Goal: Task Accomplishment & Management: Manage account settings

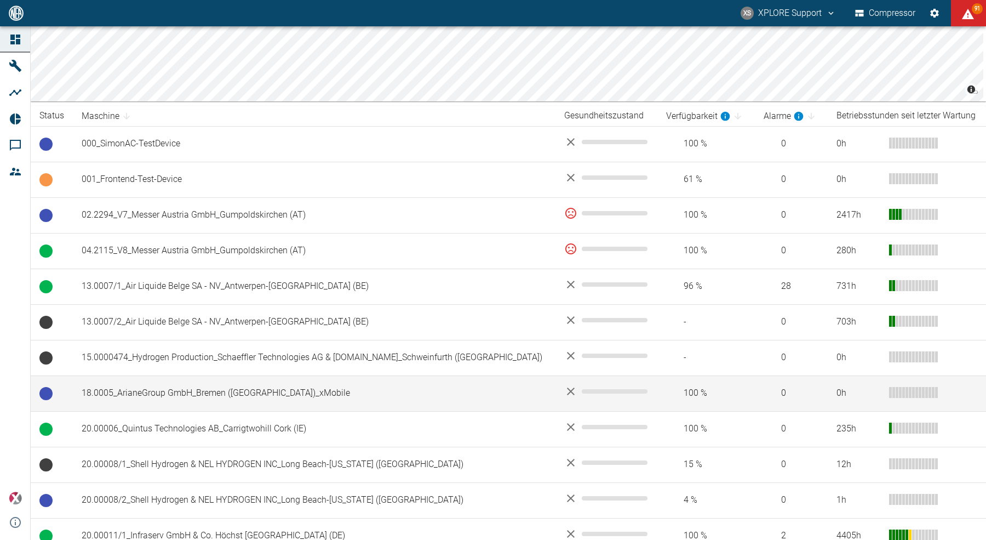
scroll to position [143, 0]
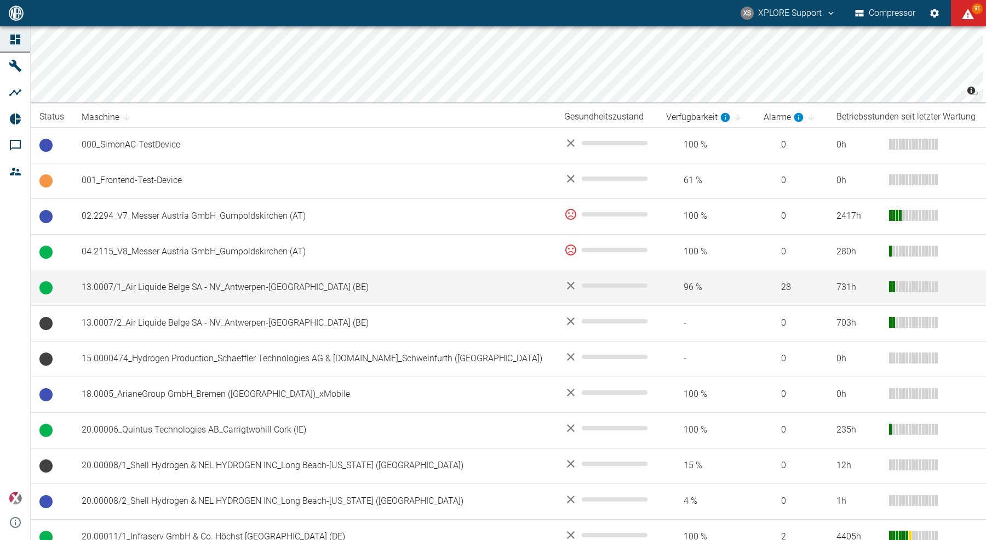
click at [155, 286] on td "13.0007/1_Air Liquide Belge SA - NV_Antwerpen-[GEOGRAPHIC_DATA] (BE)" at bounding box center [314, 288] width 483 height 36
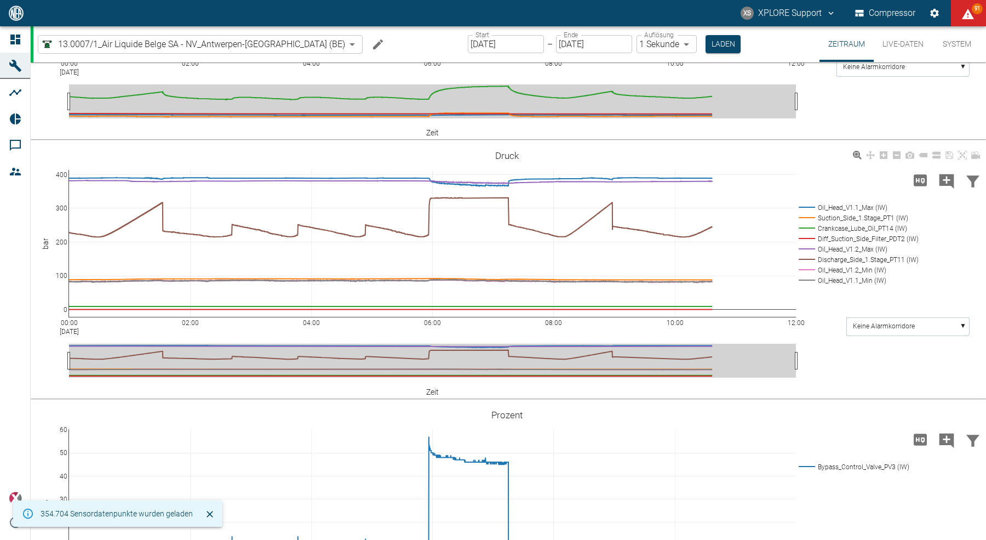
scroll to position [121, 0]
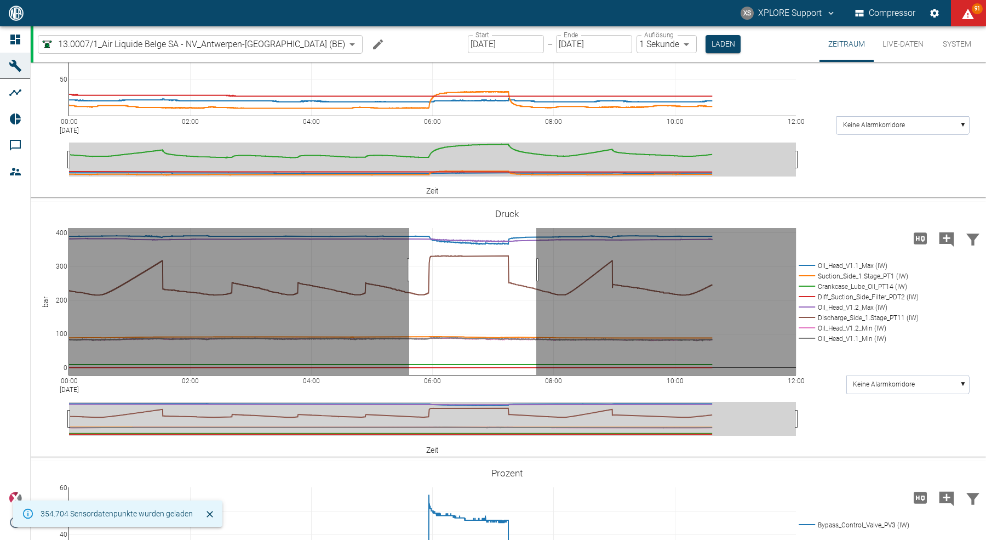
drag, startPoint x: 409, startPoint y: 269, endPoint x: 538, endPoint y: 266, distance: 128.3
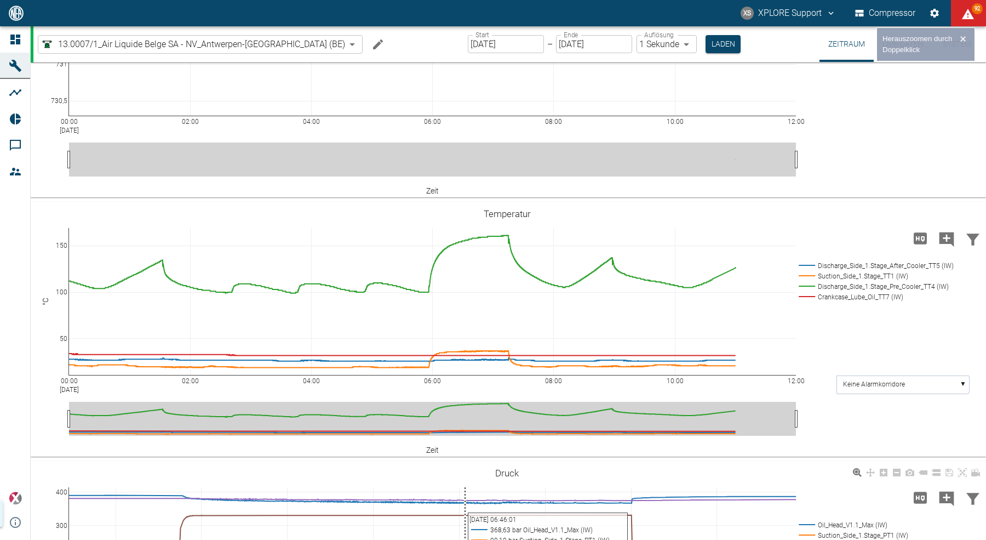
scroll to position [380, 0]
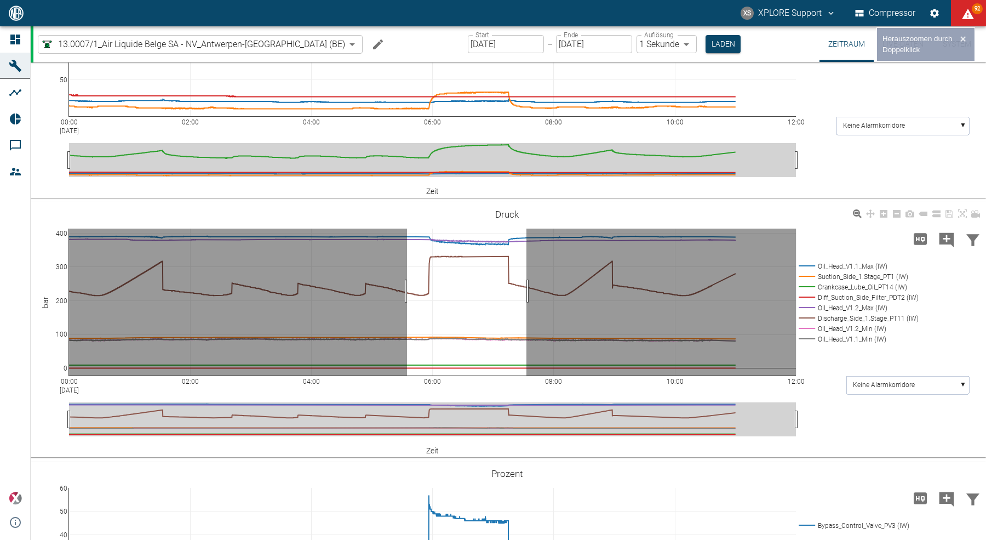
drag, startPoint x: 407, startPoint y: 290, endPoint x: 537, endPoint y: 288, distance: 129.9
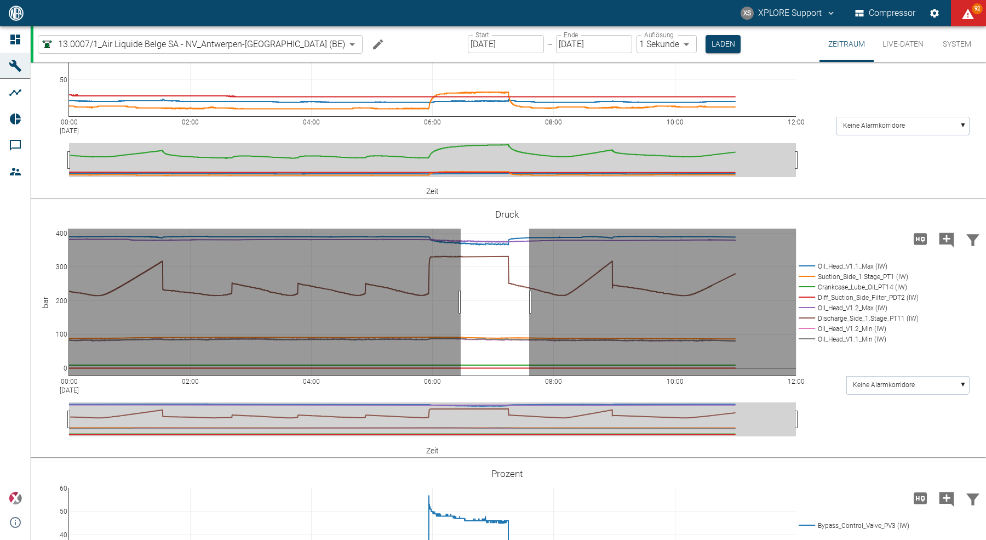
drag, startPoint x: 461, startPoint y: 301, endPoint x: 529, endPoint y: 299, distance: 68.5
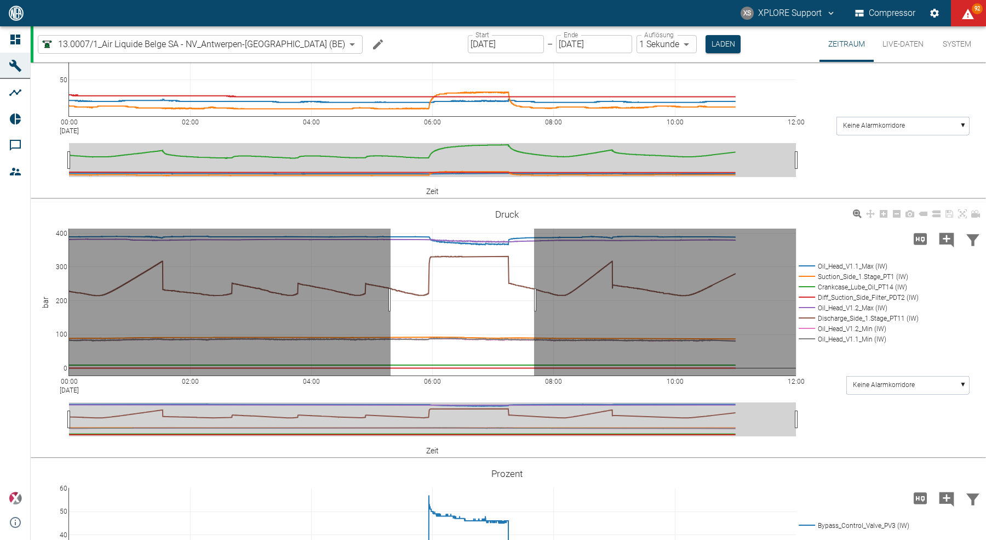
drag, startPoint x: 391, startPoint y: 299, endPoint x: 533, endPoint y: 298, distance: 142.5
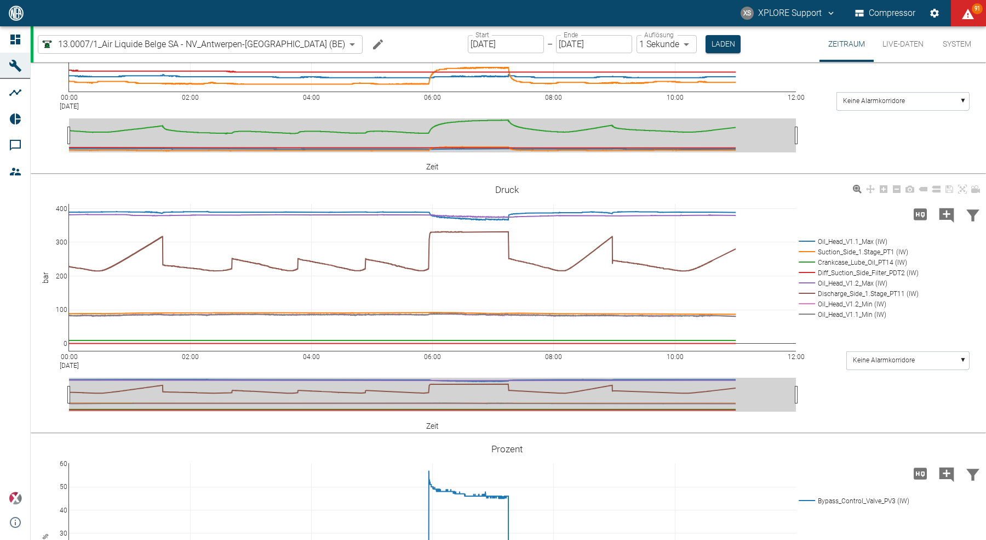
scroll to position [403, 0]
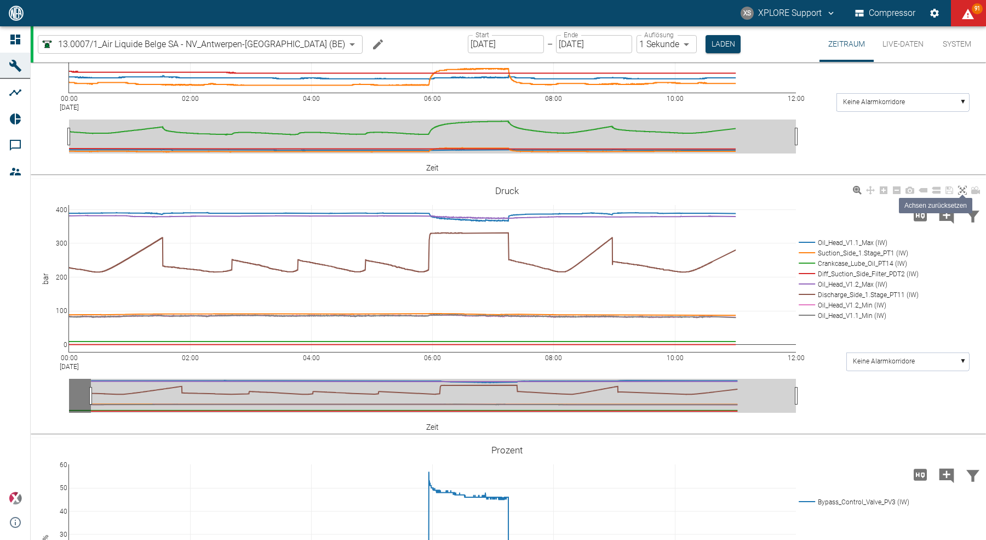
click at [966, 188] on icon at bounding box center [962, 190] width 9 height 9
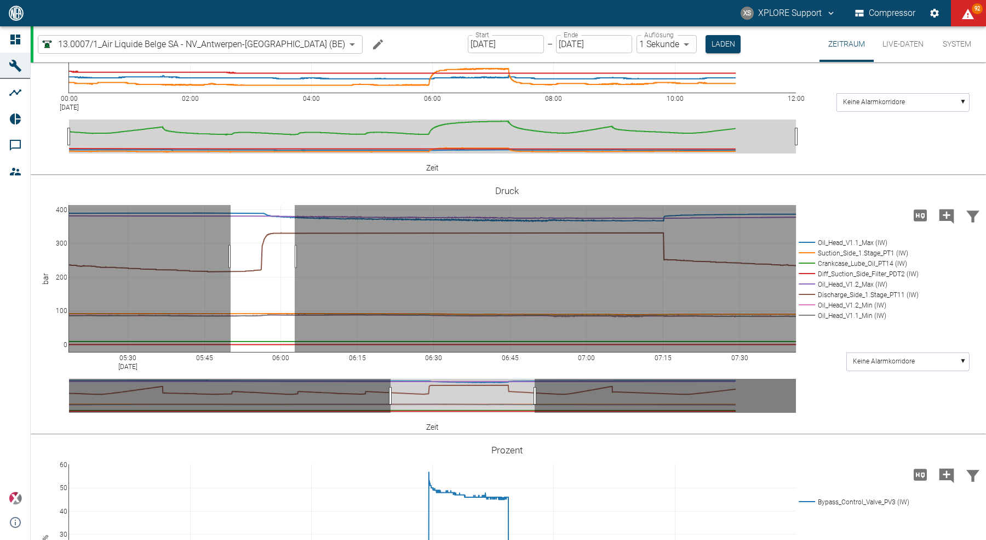
drag, startPoint x: 231, startPoint y: 255, endPoint x: 295, endPoint y: 254, distance: 64.1
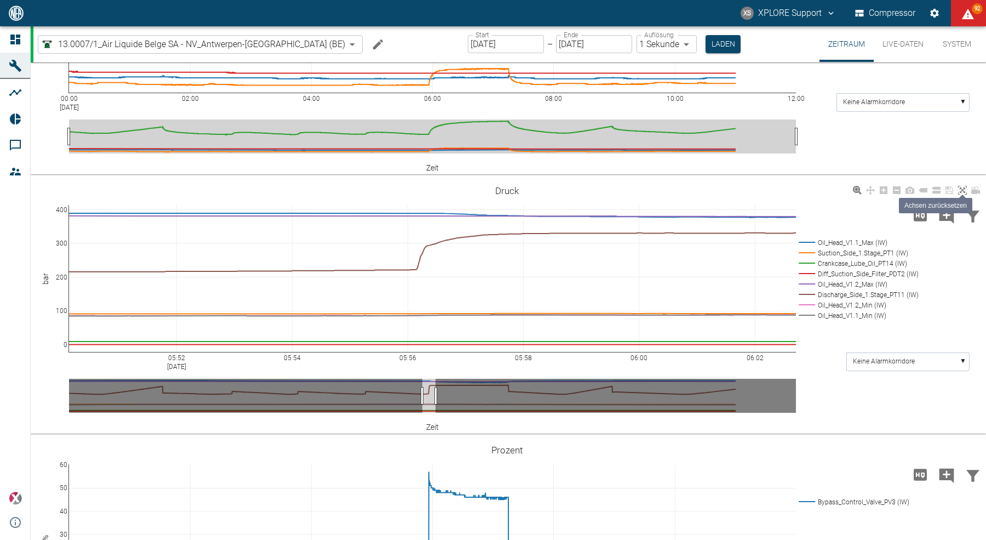
click at [961, 195] on link at bounding box center [962, 190] width 13 height 13
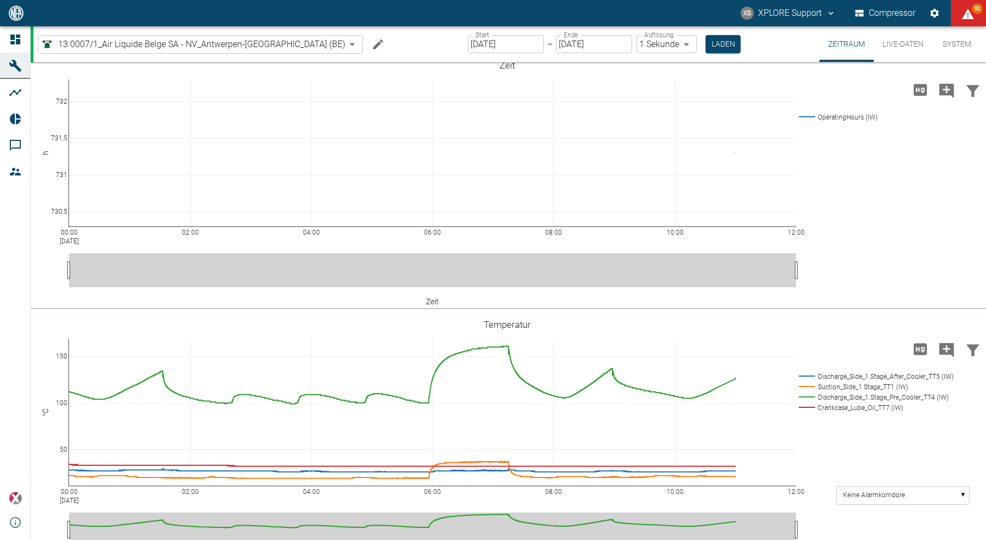
scroll to position [0, 0]
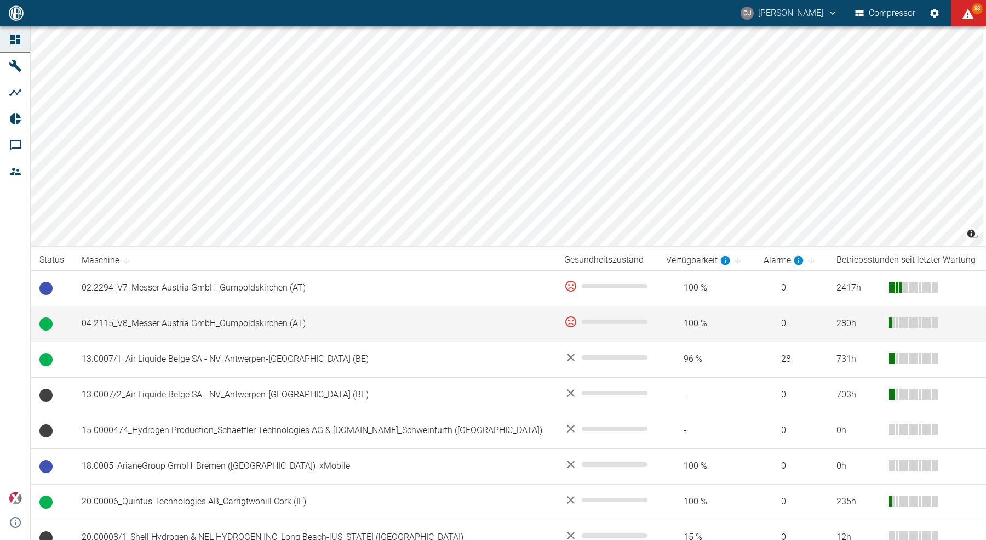
click at [192, 326] on td "04.2115_V8_Messer Austria GmbH_Gumpoldskirchen (AT)" at bounding box center [314, 324] width 483 height 36
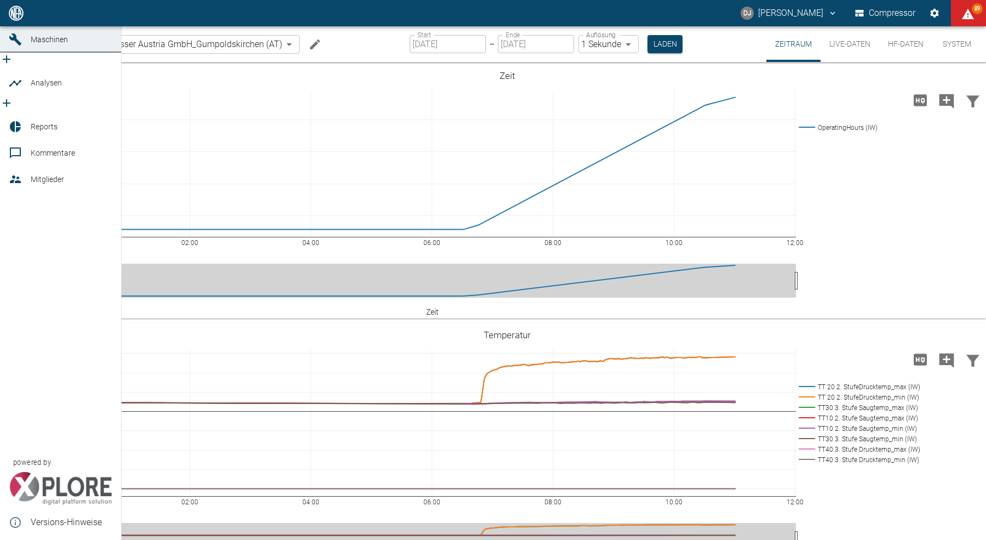
click at [14, 20] on icon at bounding box center [15, 13] width 13 height 13
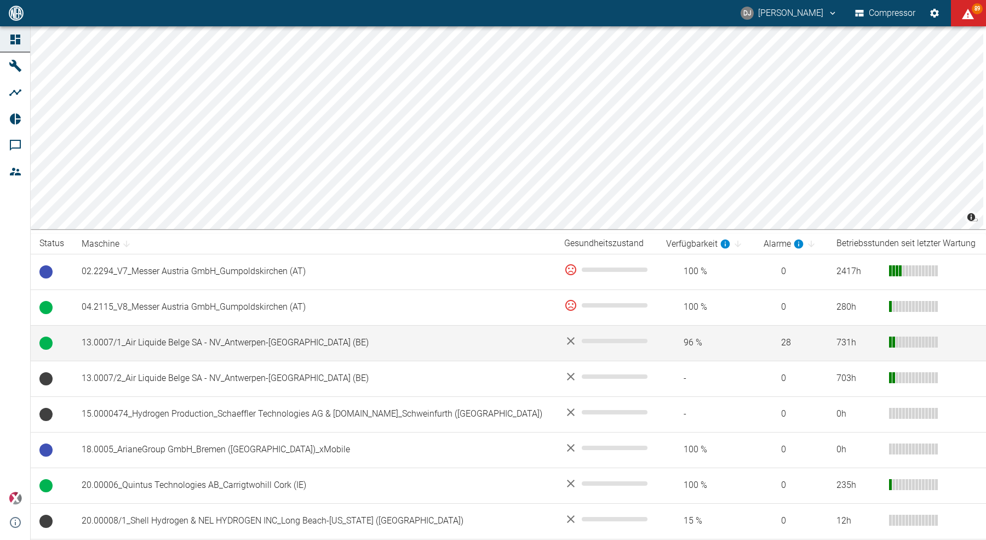
scroll to position [133, 0]
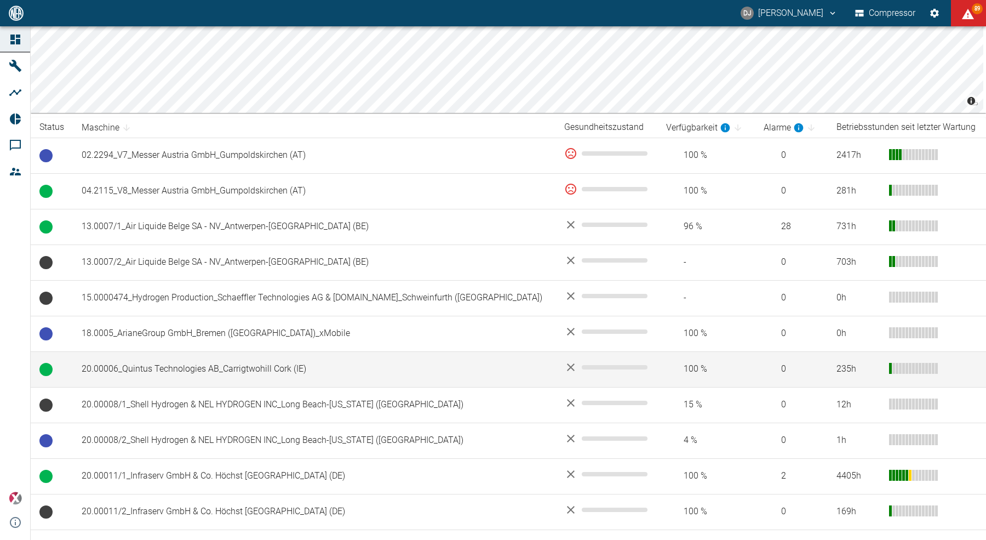
click at [196, 373] on td "20.00006_Quintus Technologies AB_Carrigtwohill Cork (IE)" at bounding box center [314, 369] width 483 height 36
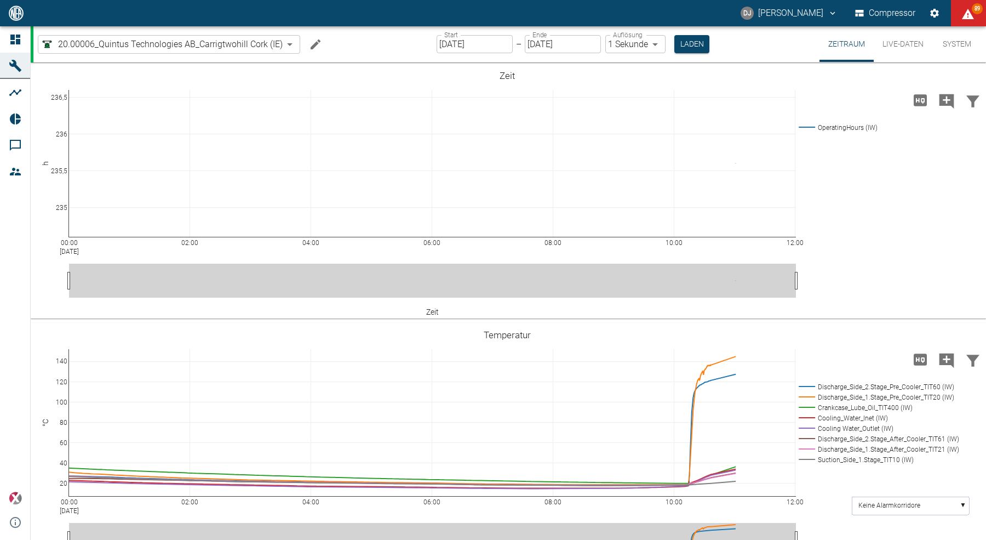
click at [964, 40] on button "System" at bounding box center [957, 44] width 49 height 36
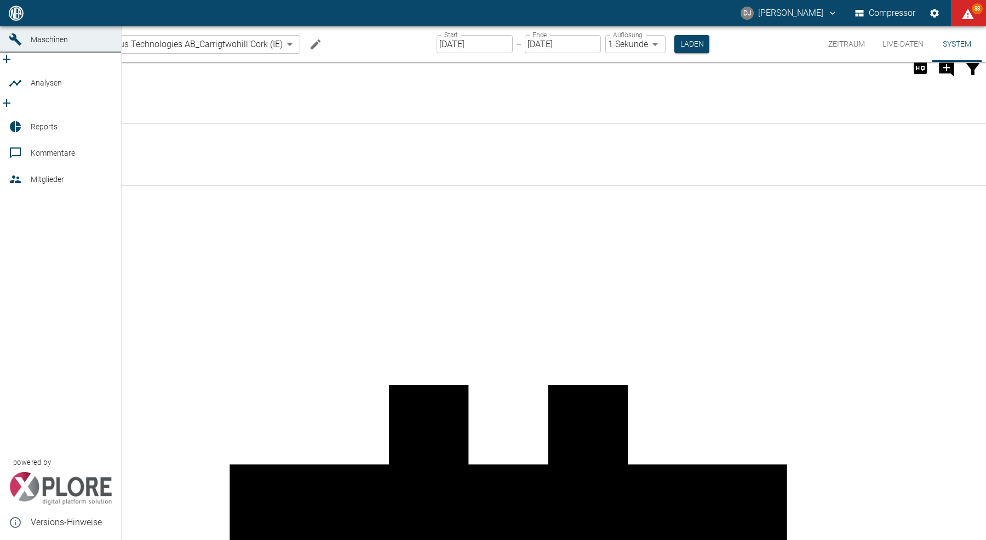
click at [22, 20] on div at bounding box center [17, 13] width 16 height 13
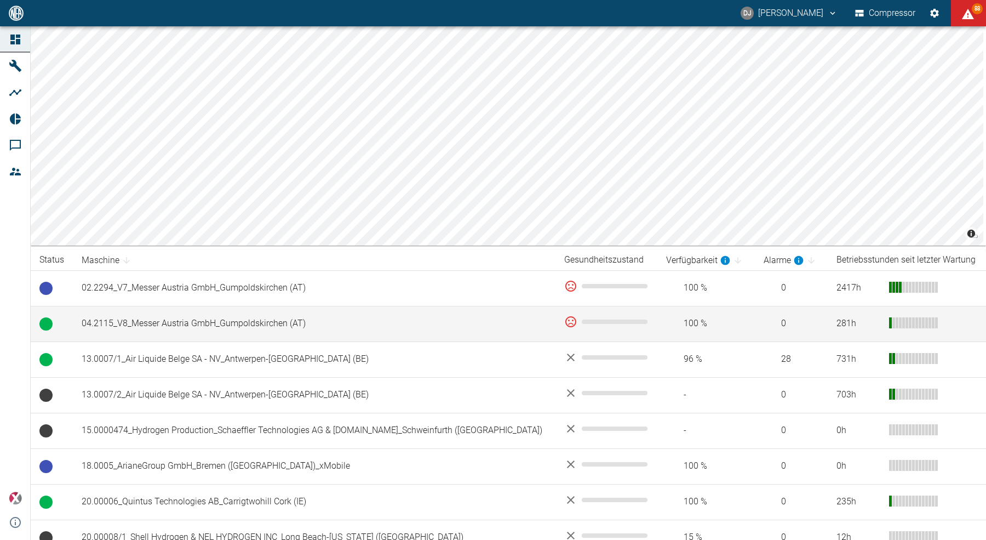
click at [180, 328] on td "04.2115_V8_Messer Austria GmbH_Gumpoldskirchen (AT)" at bounding box center [314, 324] width 483 height 36
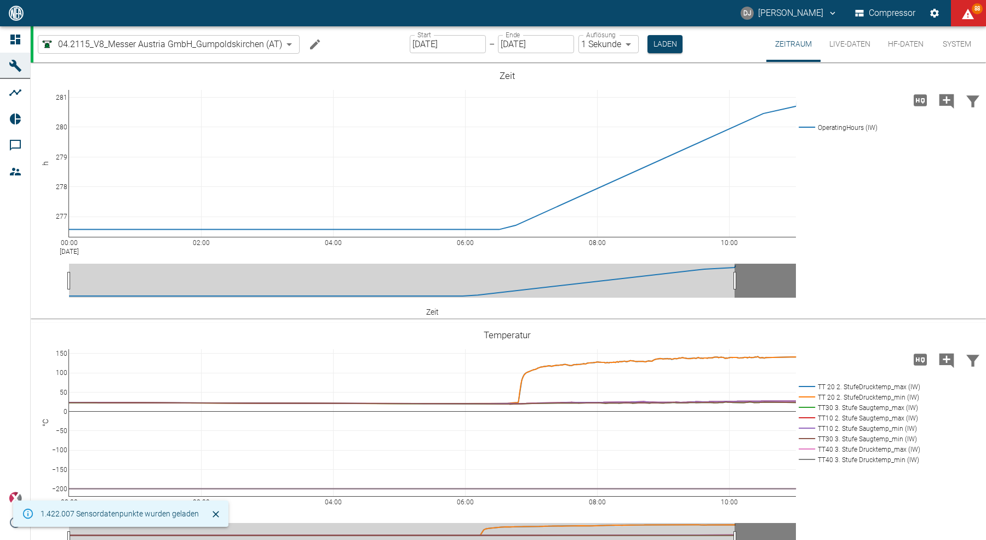
click at [947, 46] on button "System" at bounding box center [957, 44] width 49 height 36
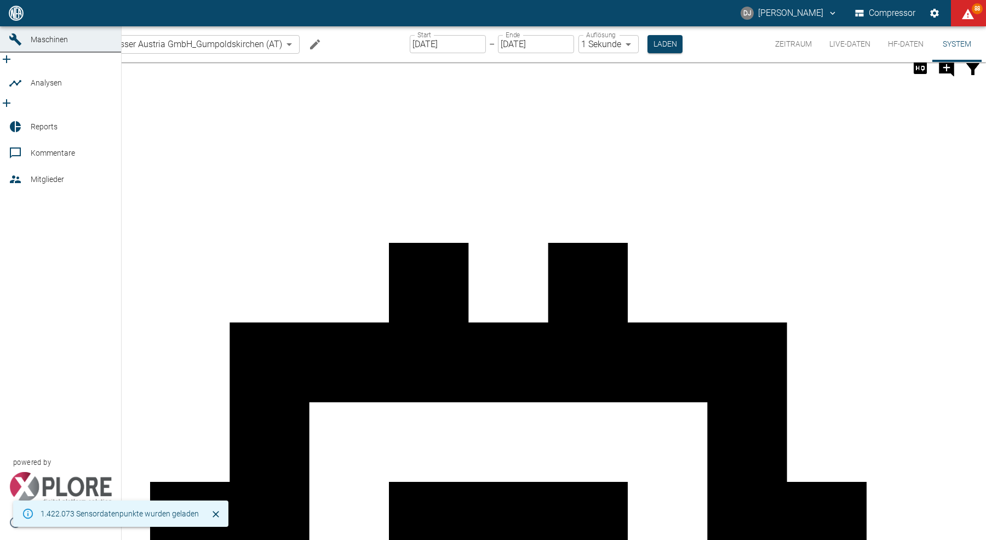
click at [13, 18] on icon at bounding box center [15, 13] width 10 height 10
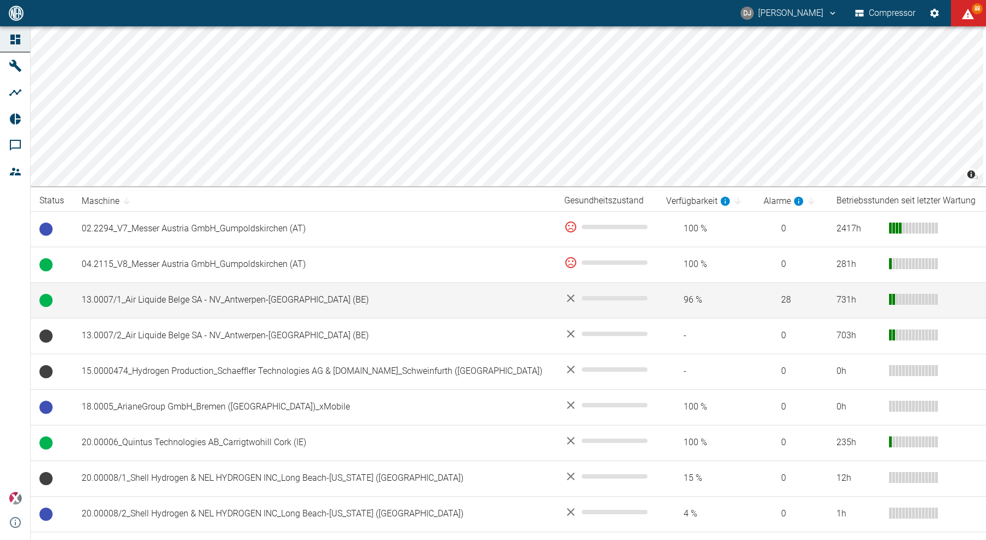
scroll to position [55, 0]
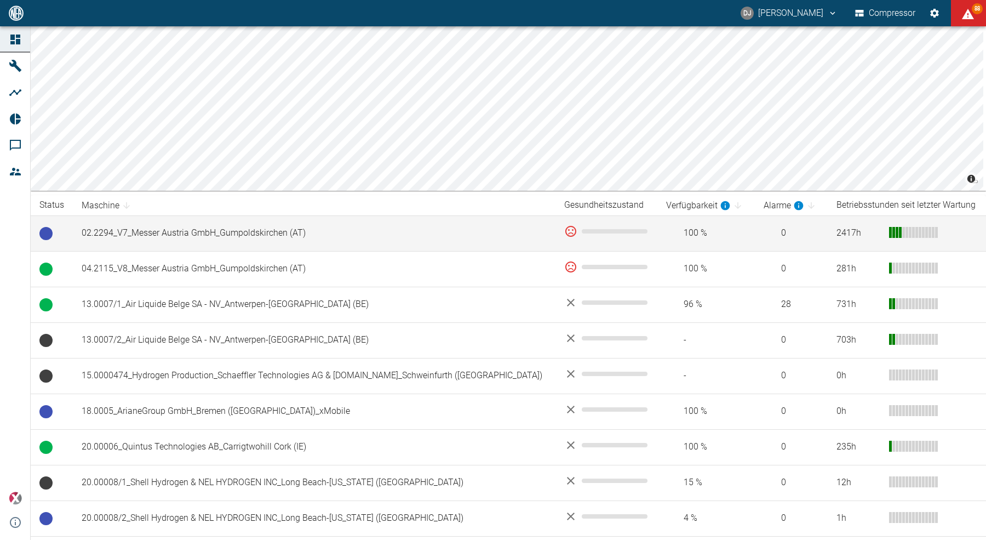
click at [222, 236] on td "02.2294_V7_Messer Austria GmbH_Gumpoldskirchen (AT)" at bounding box center [314, 233] width 483 height 36
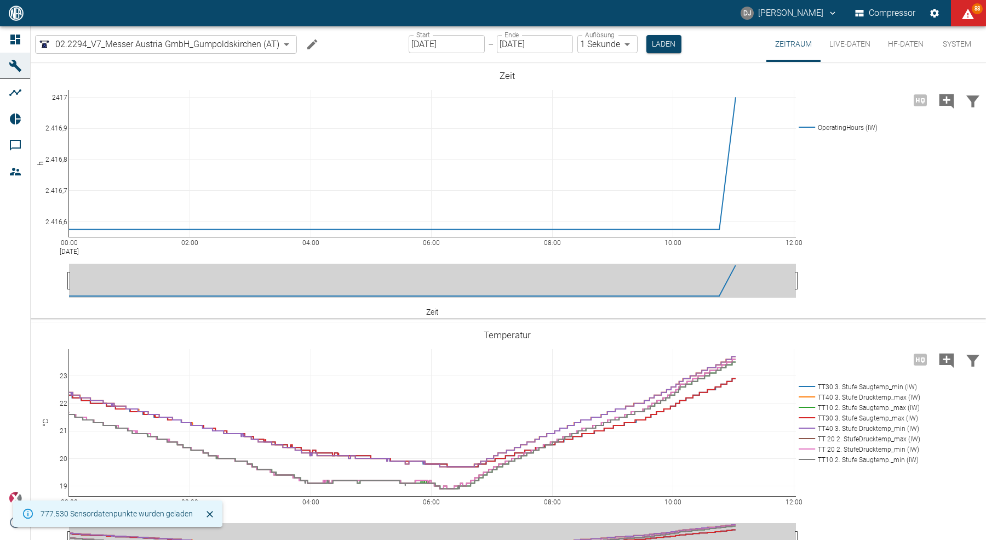
click at [957, 45] on button "System" at bounding box center [957, 44] width 49 height 36
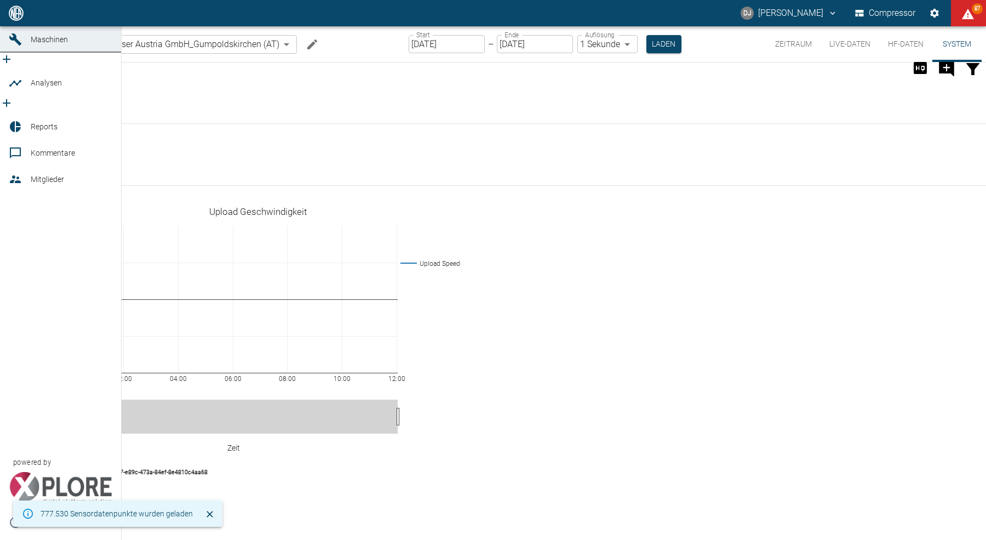
click at [5, 26] on link "Dashboard" at bounding box center [60, 13] width 121 height 26
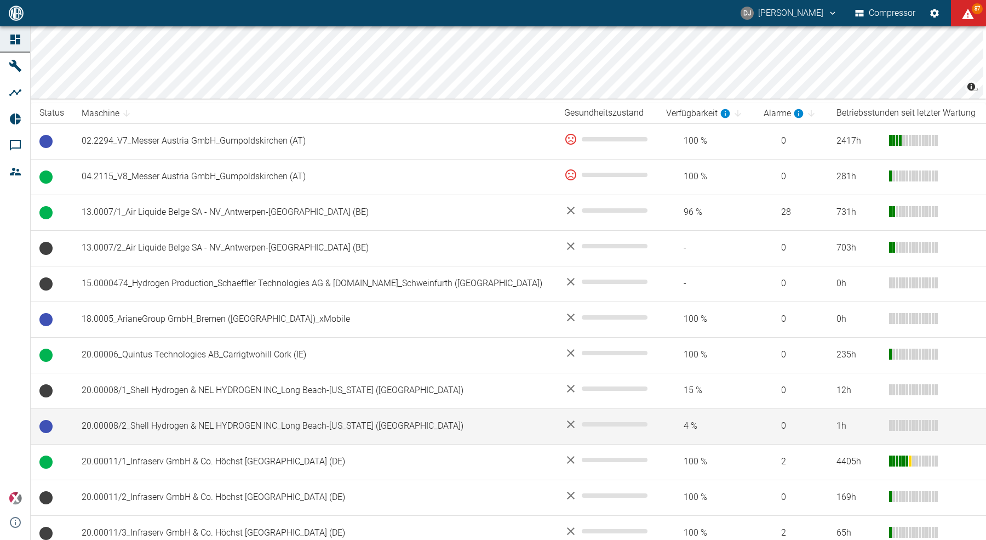
scroll to position [209, 0]
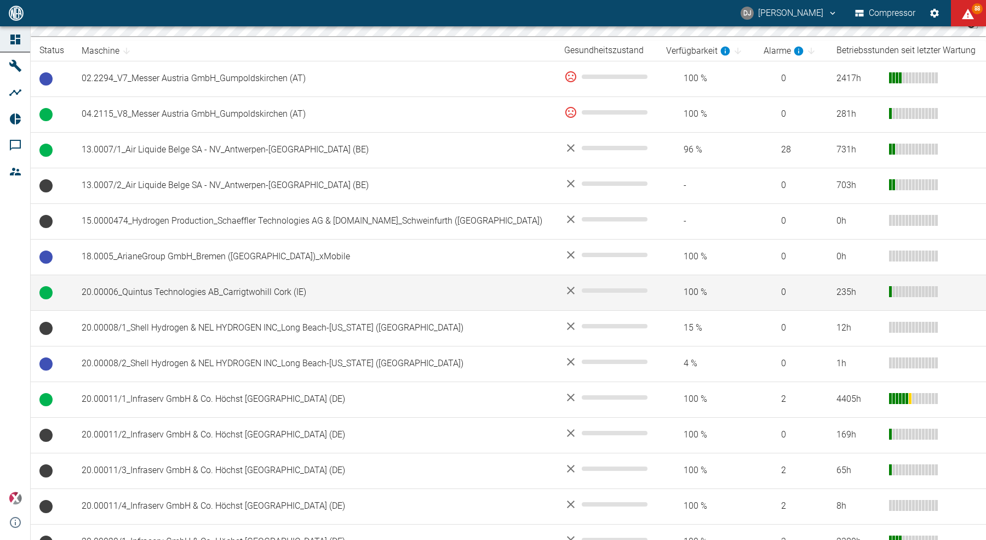
click at [170, 294] on td "20.00006_Quintus Technologies AB_Carrigtwohill Cork (IE)" at bounding box center [314, 293] width 483 height 36
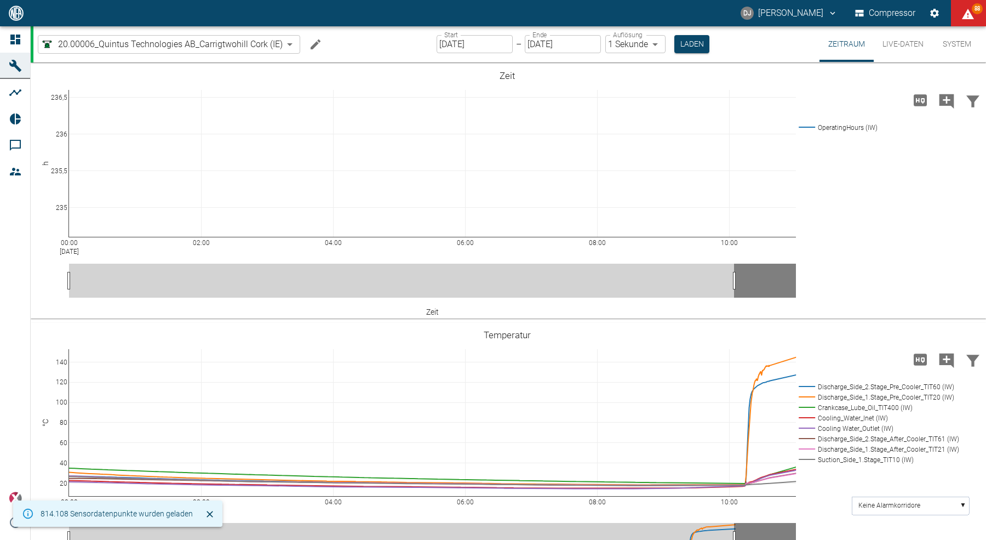
click at [955, 38] on button "System" at bounding box center [957, 44] width 49 height 36
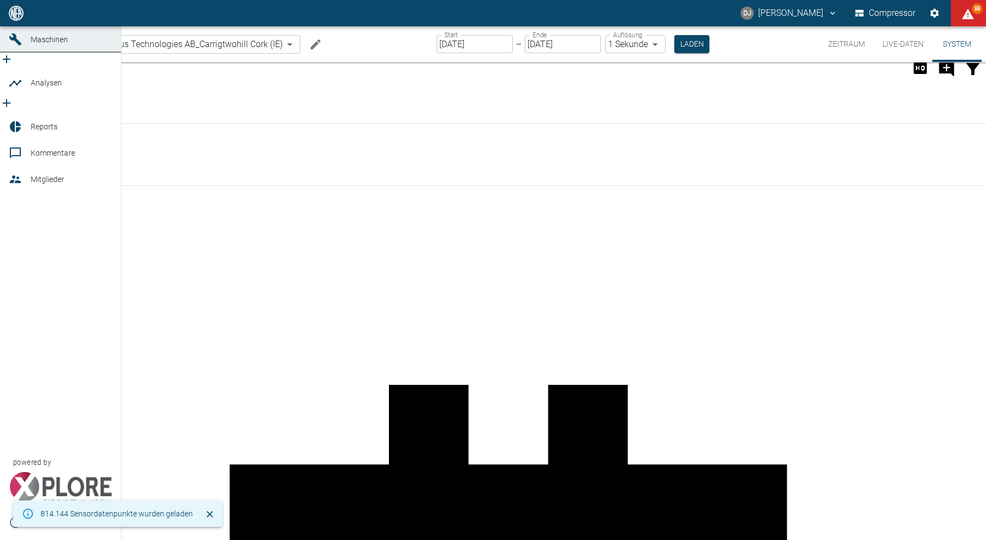
click at [16, 18] on icon at bounding box center [15, 13] width 10 height 10
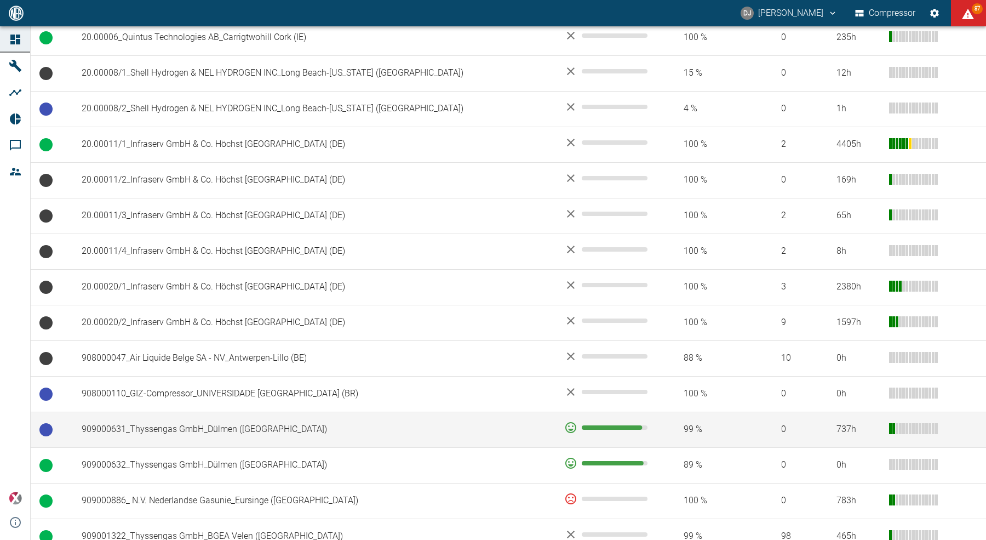
scroll to position [461, 0]
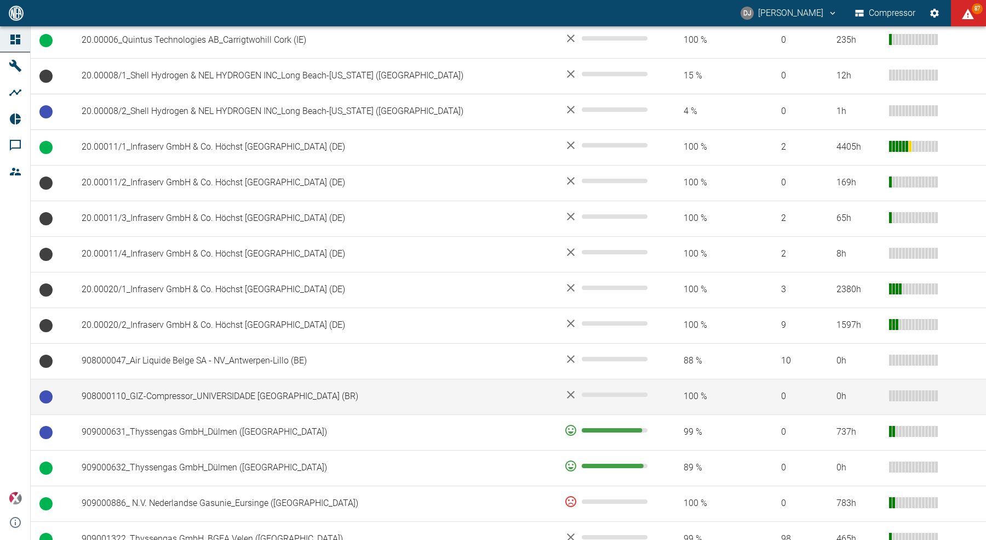
click at [179, 395] on td "908000110_GIZ-Compressor_UNIVERSIDADE [GEOGRAPHIC_DATA] (BR)" at bounding box center [314, 397] width 483 height 36
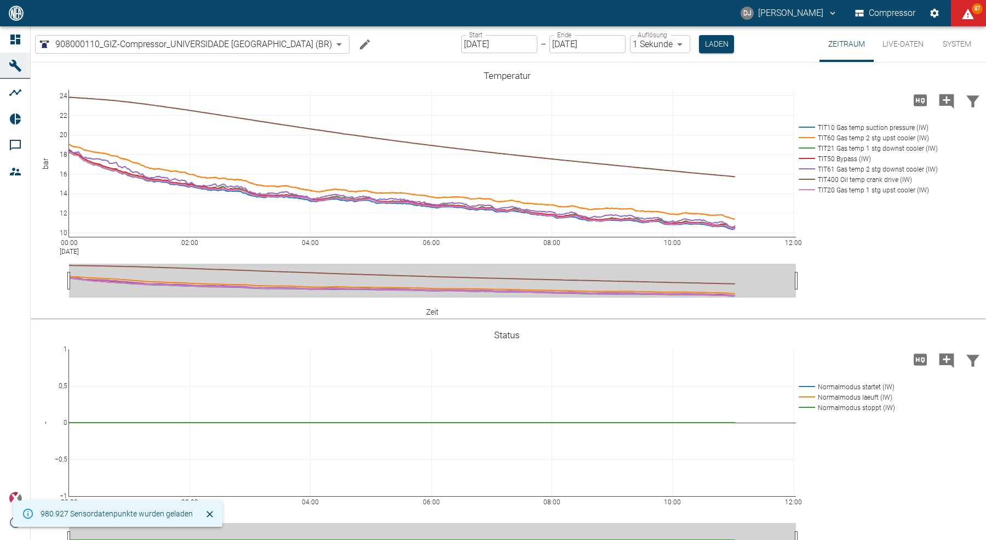
click at [957, 46] on button "System" at bounding box center [957, 44] width 49 height 36
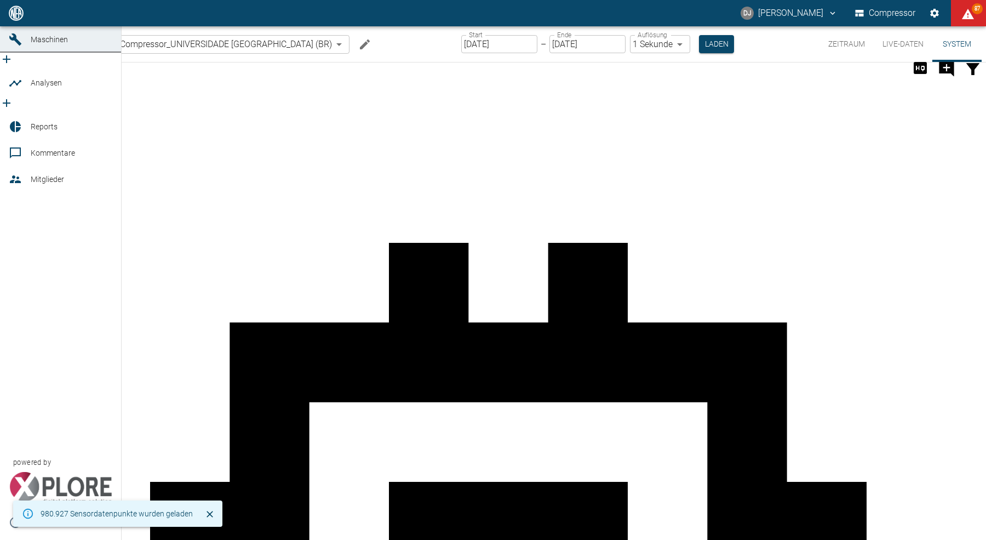
click at [12, 18] on icon at bounding box center [15, 13] width 10 height 10
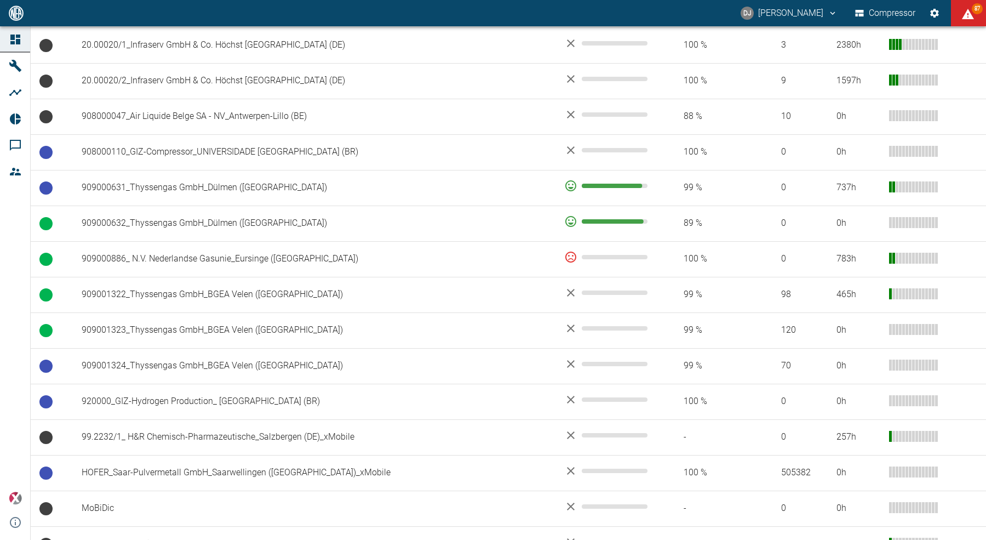
scroll to position [705, 0]
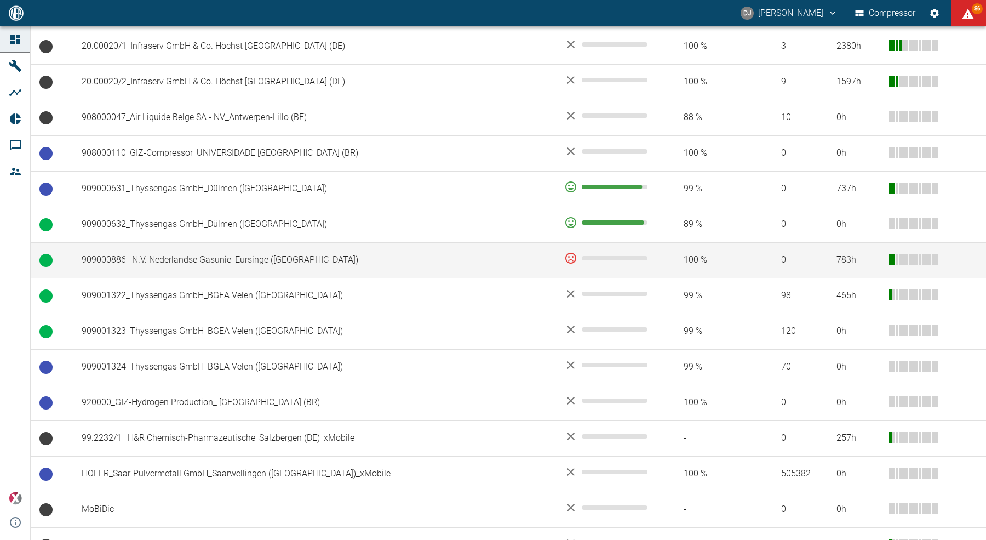
click at [168, 258] on td "909000886_ N.V. Nederlandse Gasunie_Eursinge ([GEOGRAPHIC_DATA])" at bounding box center [314, 260] width 483 height 36
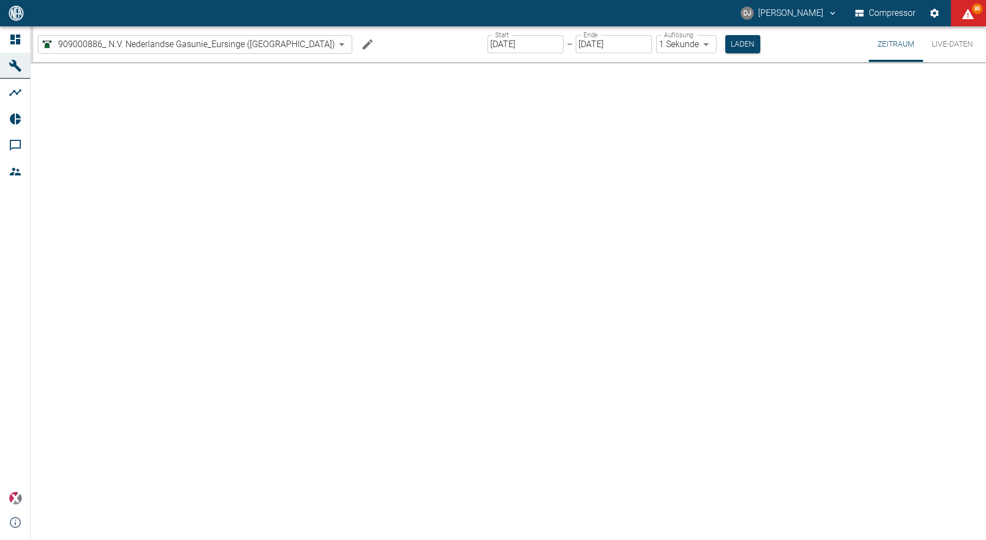
type input "2min"
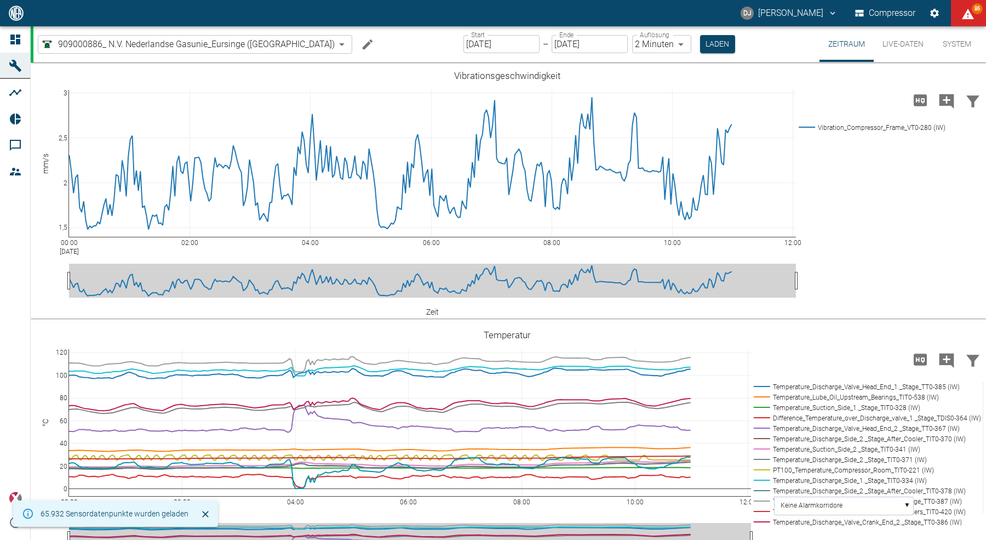
click at [962, 39] on button "System" at bounding box center [957, 44] width 49 height 36
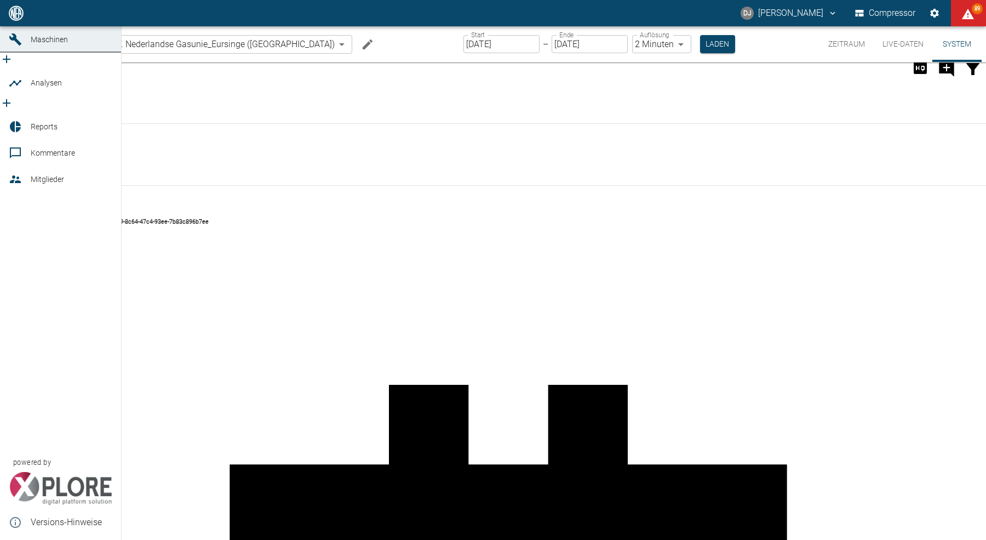
click at [24, 20] on div at bounding box center [17, 13] width 16 height 13
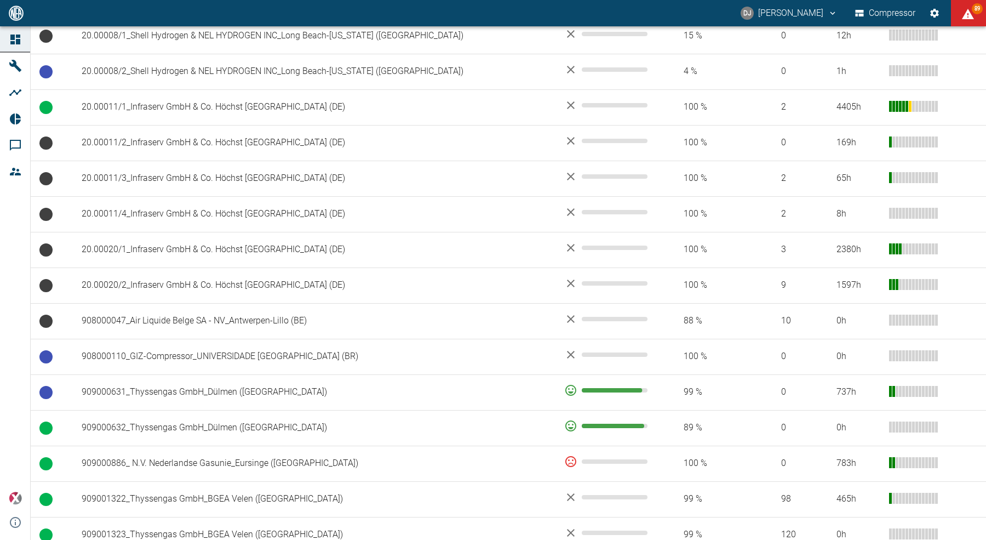
scroll to position [757, 0]
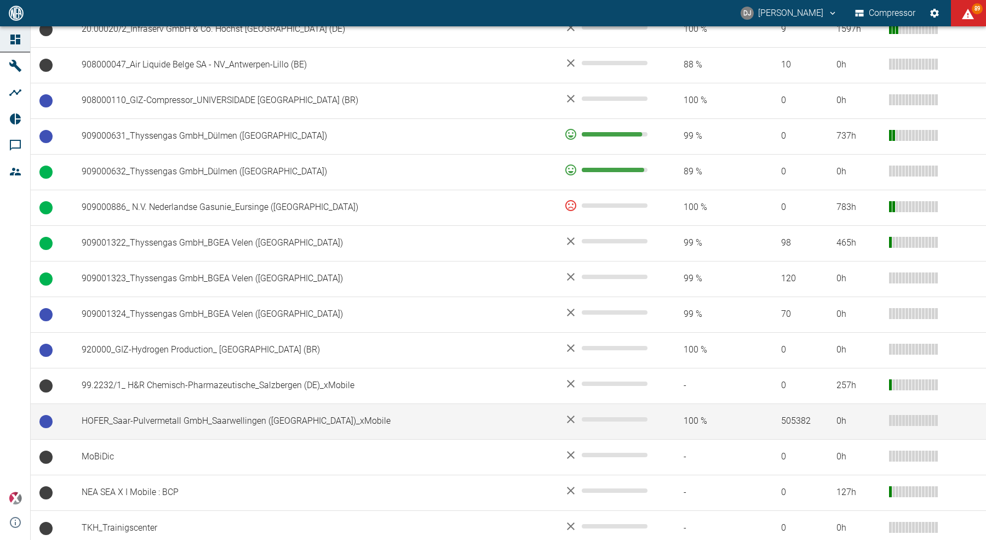
click at [245, 420] on td "HOFER_Saar-Pulvermetall GmbH_Saarwellingen ([GEOGRAPHIC_DATA])_xMobile" at bounding box center [314, 421] width 483 height 36
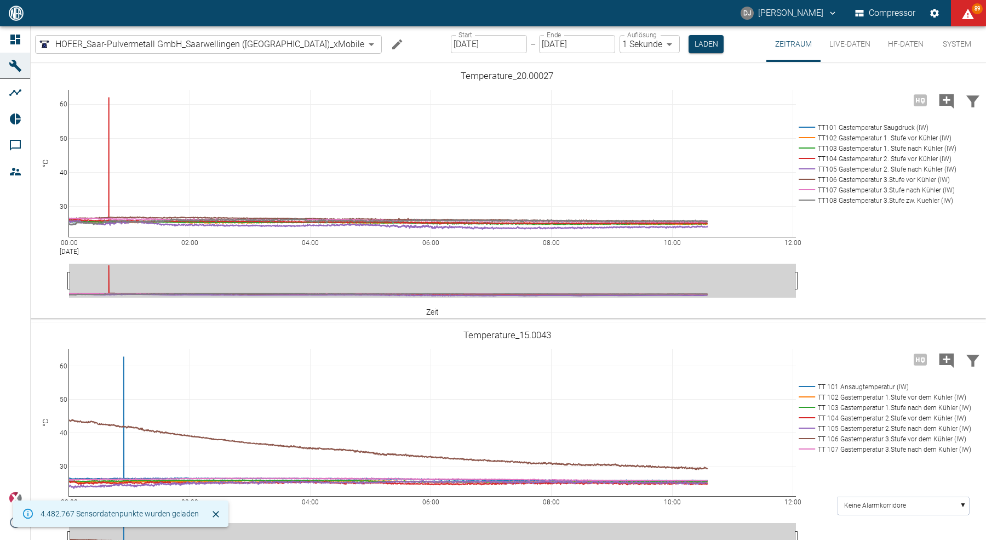
click at [885, 44] on button "HF-Daten" at bounding box center [906, 44] width 53 height 36
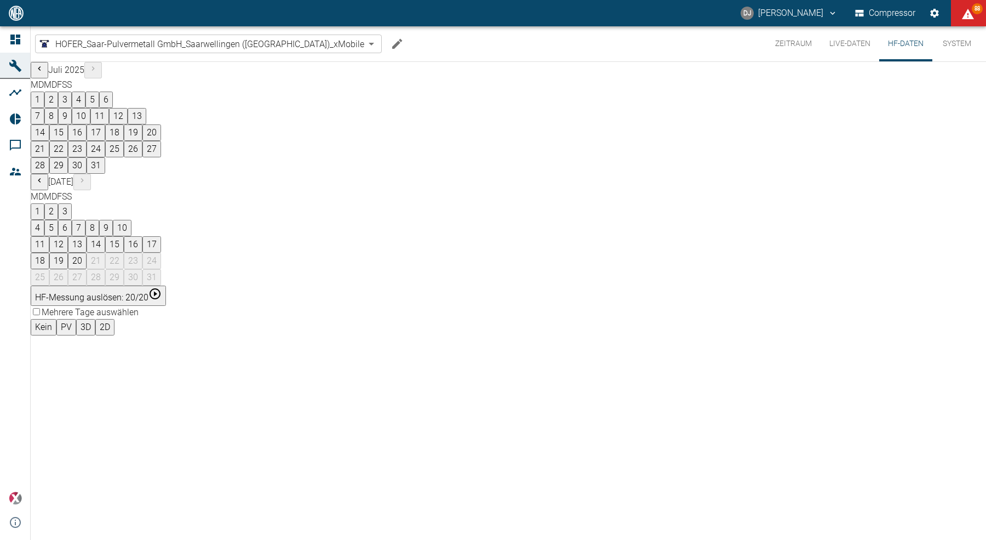
click at [68, 253] on button "19" at bounding box center [58, 261] width 19 height 16
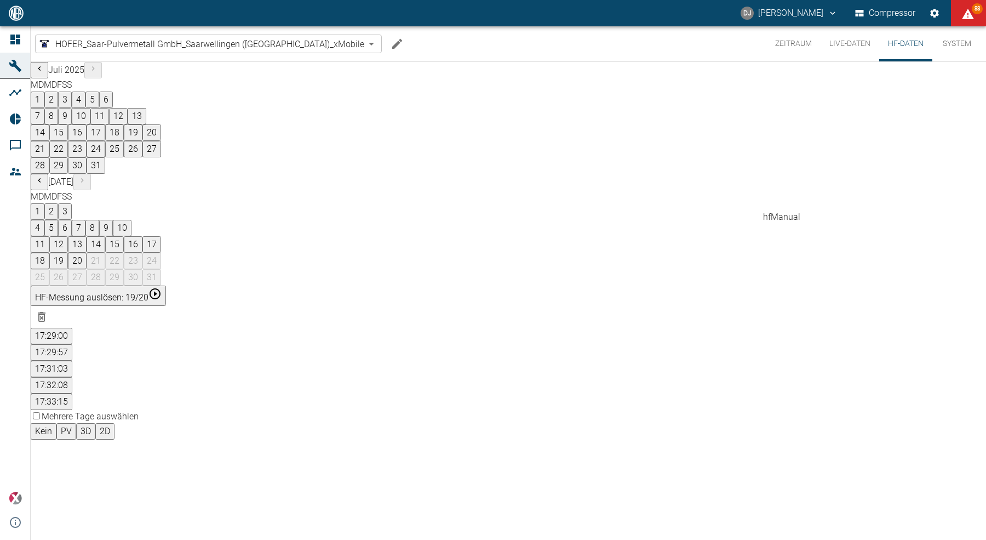
click at [72, 361] on button "17:31:03" at bounding box center [52, 369] width 42 height 16
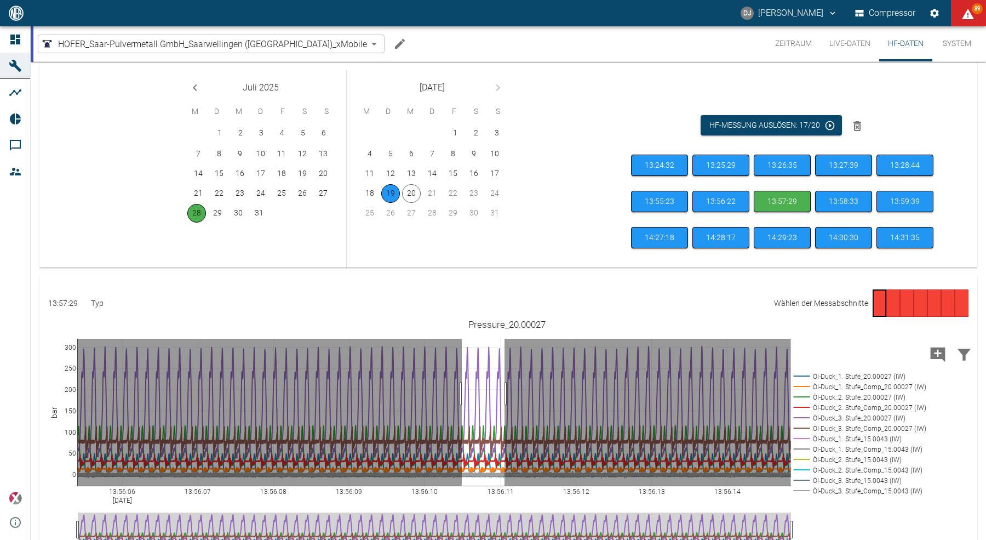
scroll to position [110, 0]
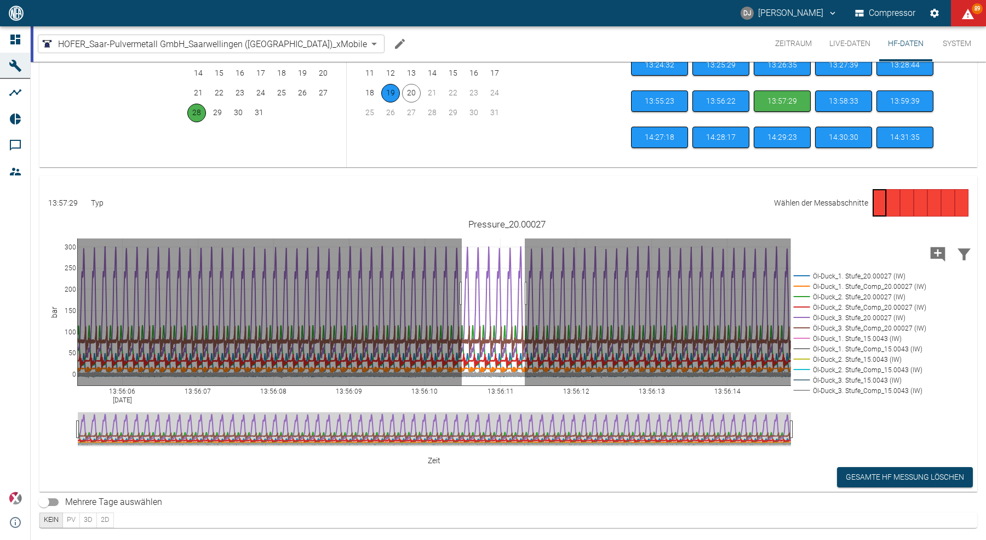
drag, startPoint x: 462, startPoint y: 346, endPoint x: 525, endPoint y: 342, distance: 63.1
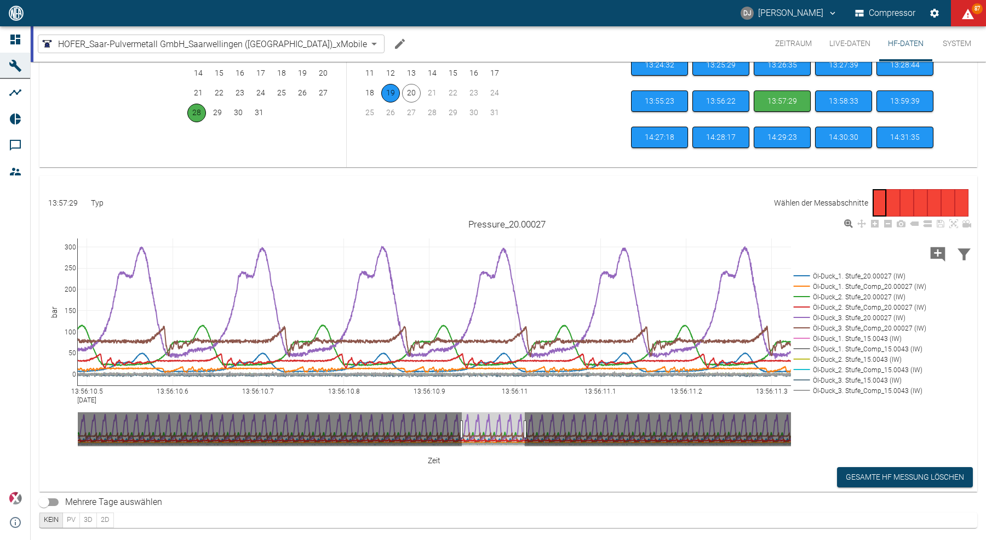
scroll to position [0, 0]
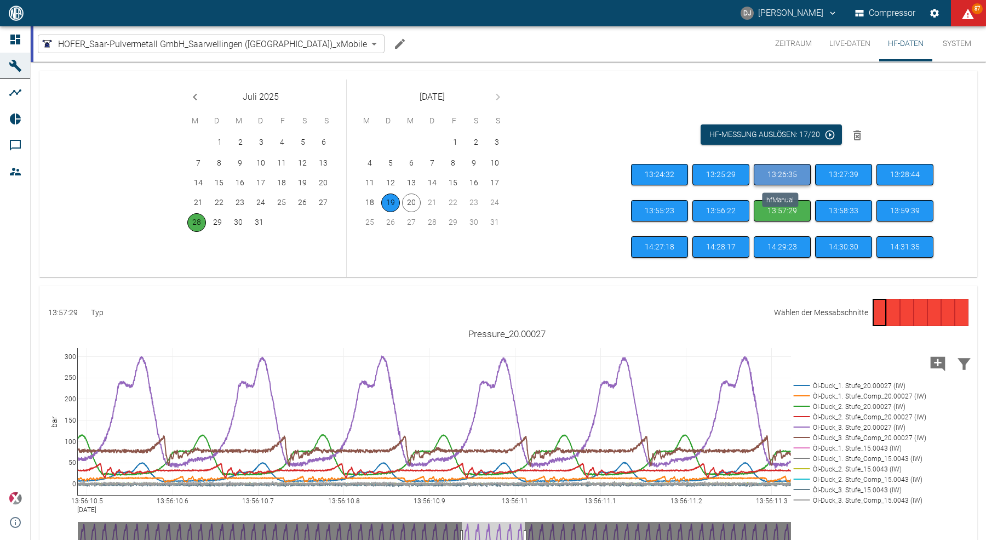
click at [778, 171] on button "13:26:35" at bounding box center [782, 174] width 57 height 21
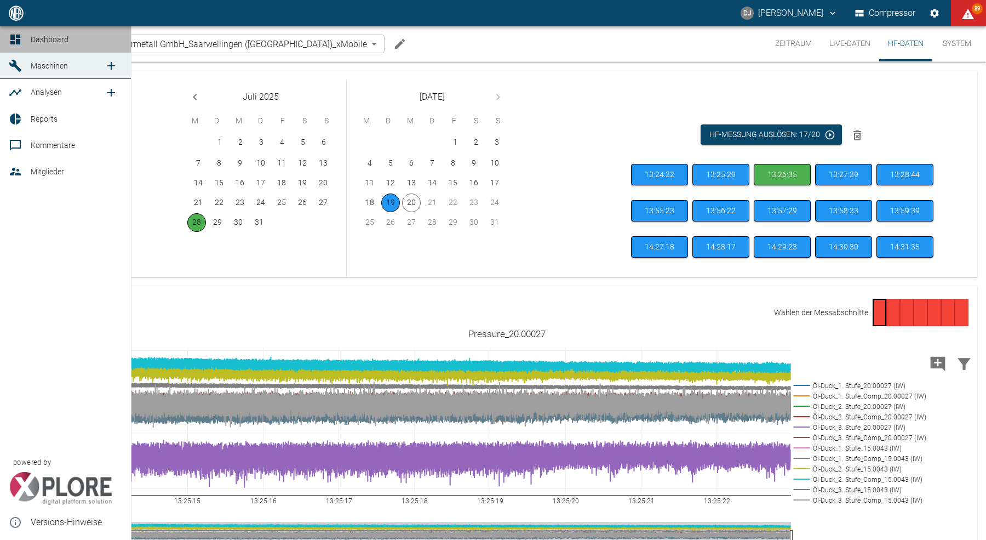
click at [24, 38] on div at bounding box center [17, 39] width 16 height 13
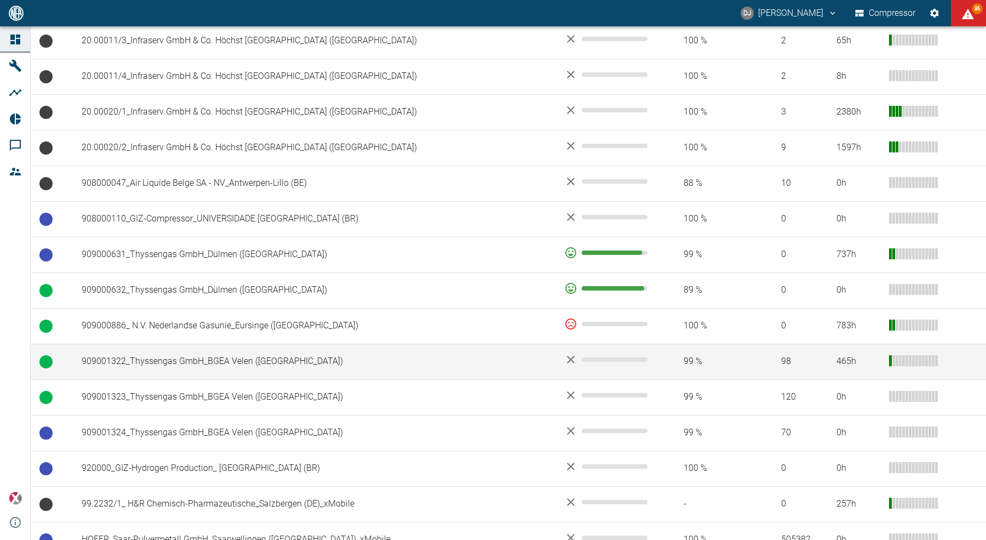
click at [192, 359] on td "909001322_Thyssengas GmbH_BGEA Velen ([GEOGRAPHIC_DATA])" at bounding box center [314, 362] width 483 height 36
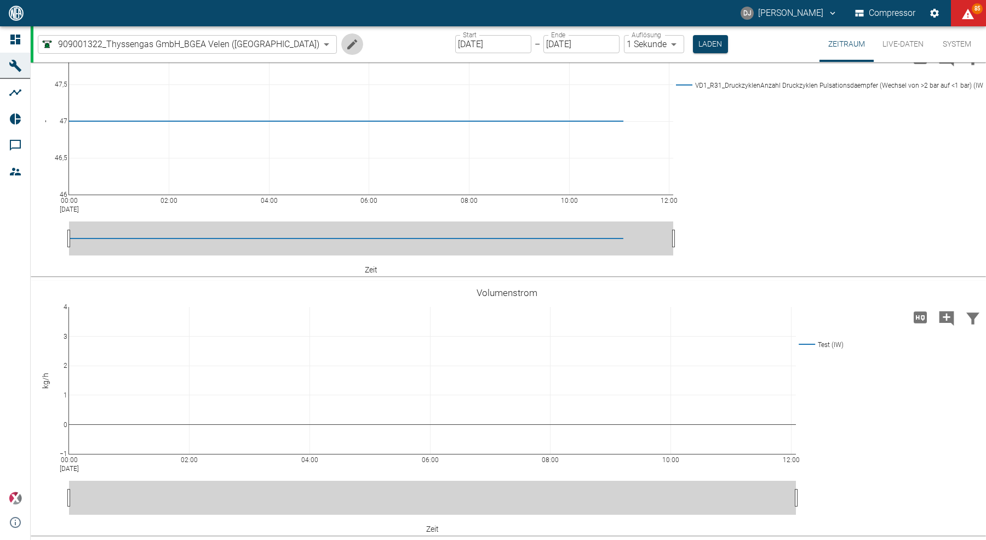
click at [346, 45] on icon "Machine bearbeiten" at bounding box center [352, 44] width 13 height 13
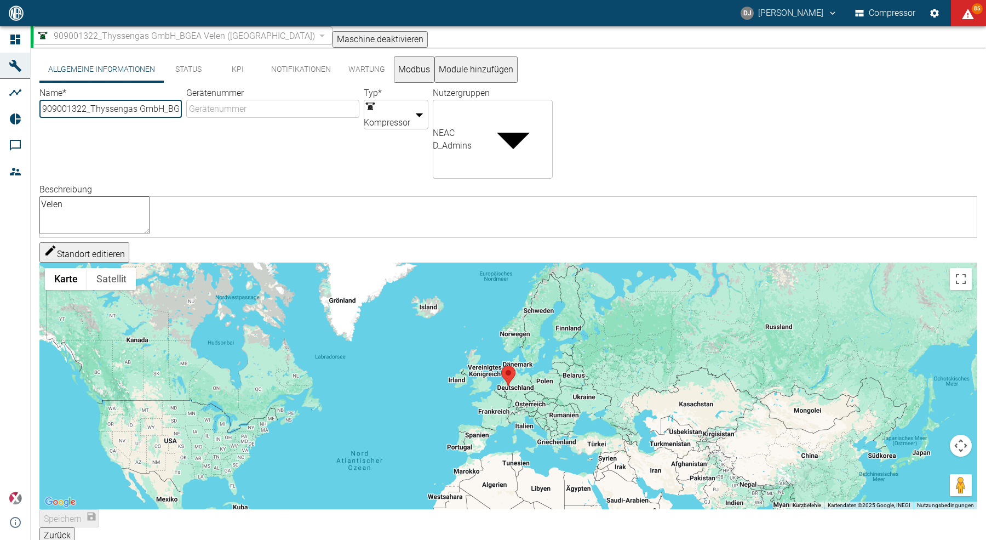
click at [414, 71] on button "Modbus" at bounding box center [414, 69] width 41 height 26
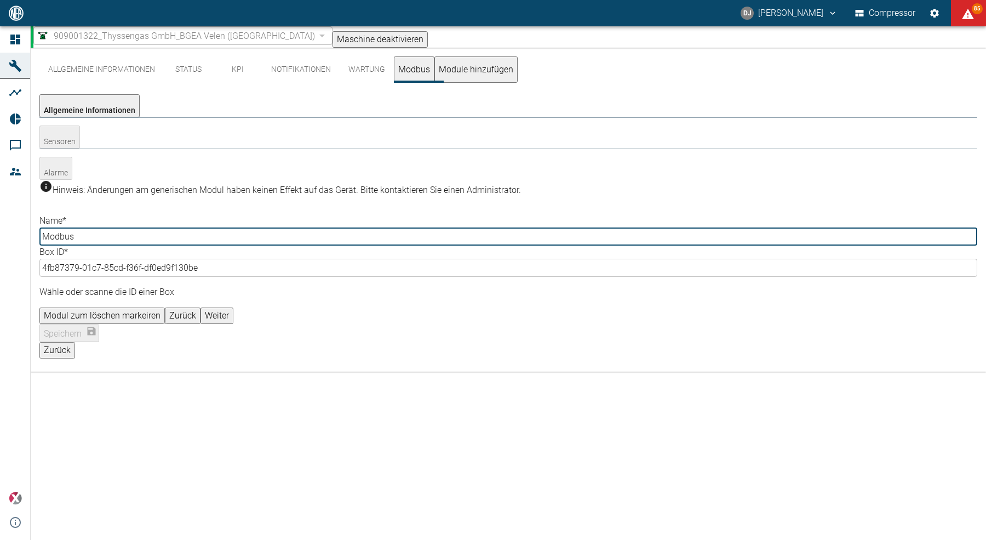
click at [118, 72] on button "Allgemeine Informationen" at bounding box center [101, 69] width 124 height 26
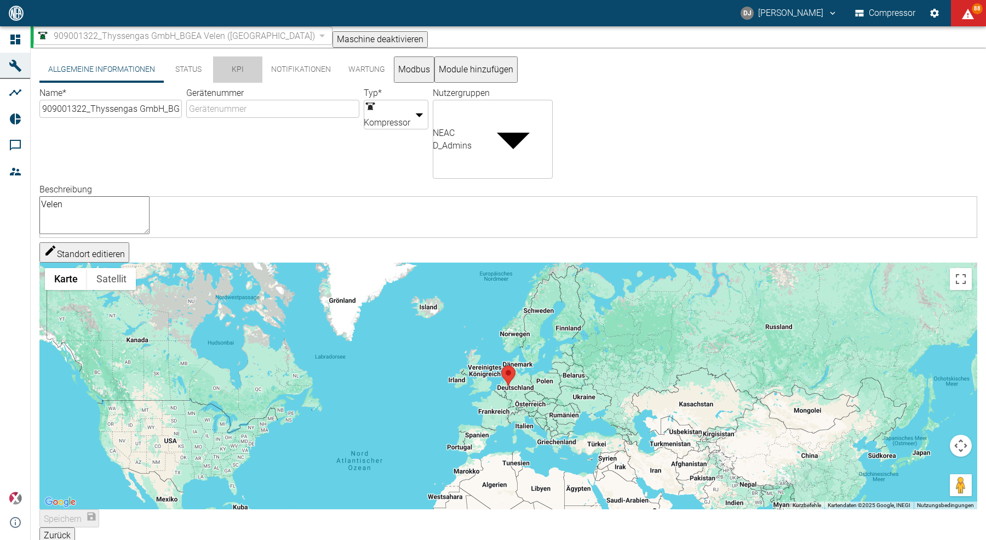
click at [236, 75] on button "KPI" at bounding box center [237, 69] width 49 height 26
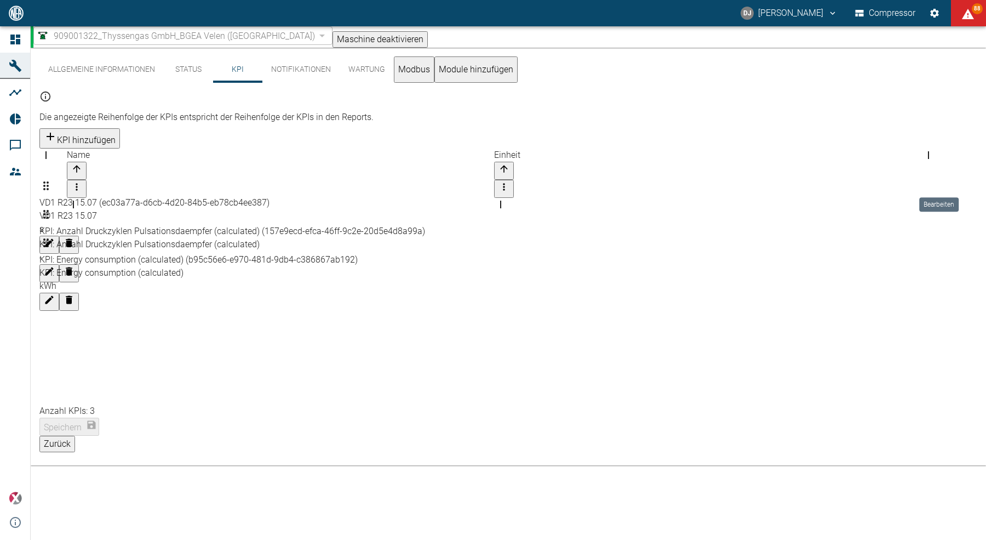
click at [55, 237] on icon "Bearbeiten" at bounding box center [49, 242] width 11 height 11
type input "VD1_R23_VIA71101mm^2/s Schwingungsmessung Vibration Triebwerk"
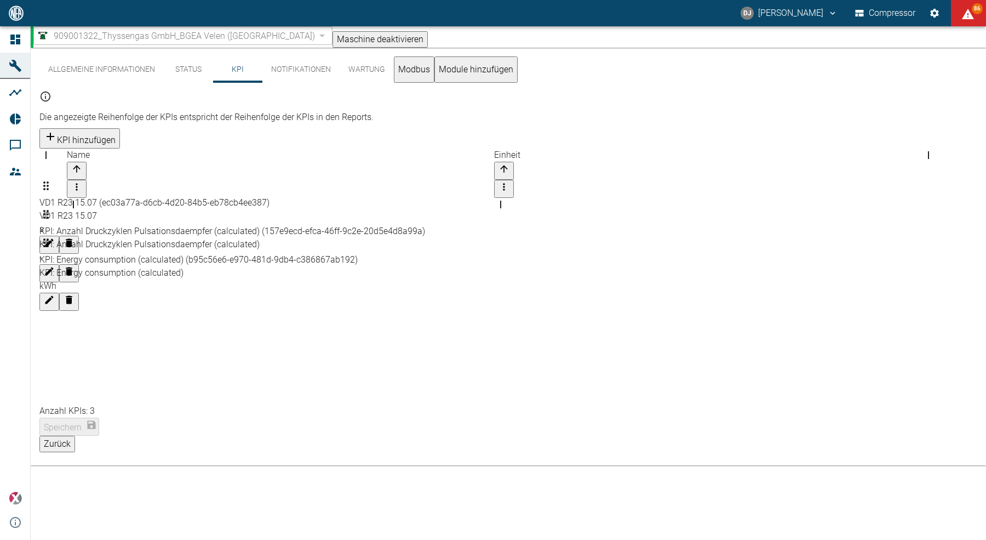
click at [187, 265] on div at bounding box center [508, 265] width 938 height 0
click at [55, 294] on icon "Bearbeiten" at bounding box center [49, 299] width 11 height 11
drag, startPoint x: 435, startPoint y: 167, endPoint x: 241, endPoint y: 164, distance: 194.6
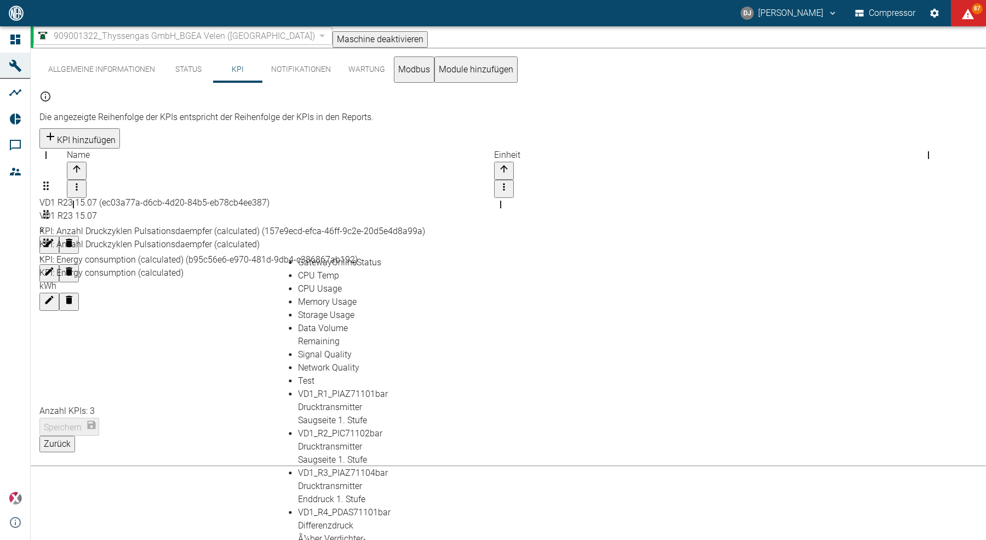
scroll to position [1208, 0]
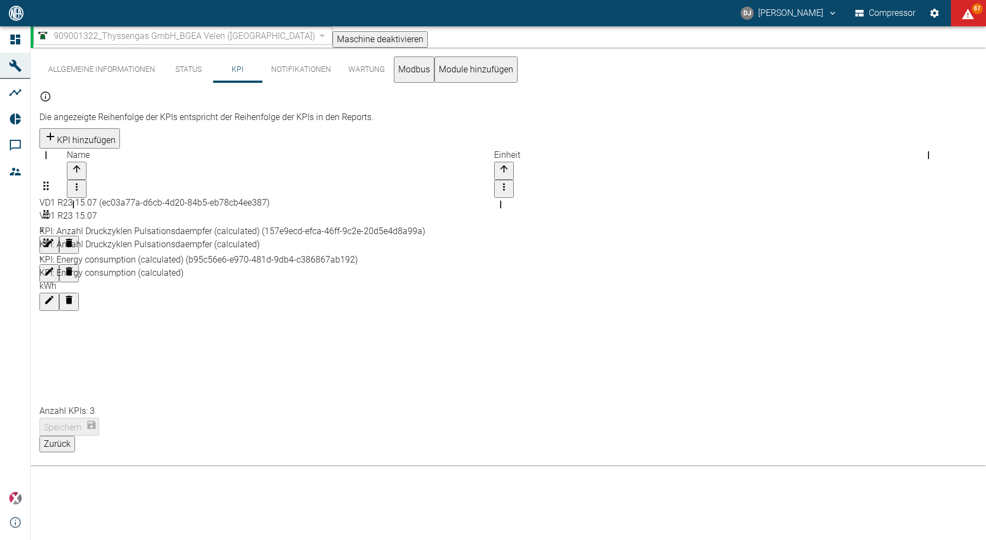
click at [170, 38] on span "909001322_Thyssengas GmbH_BGEA Velen ([GEOGRAPHIC_DATA])" at bounding box center [184, 36] width 261 height 13
click at [75, 442] on button "Zurück" at bounding box center [57, 444] width 36 height 16
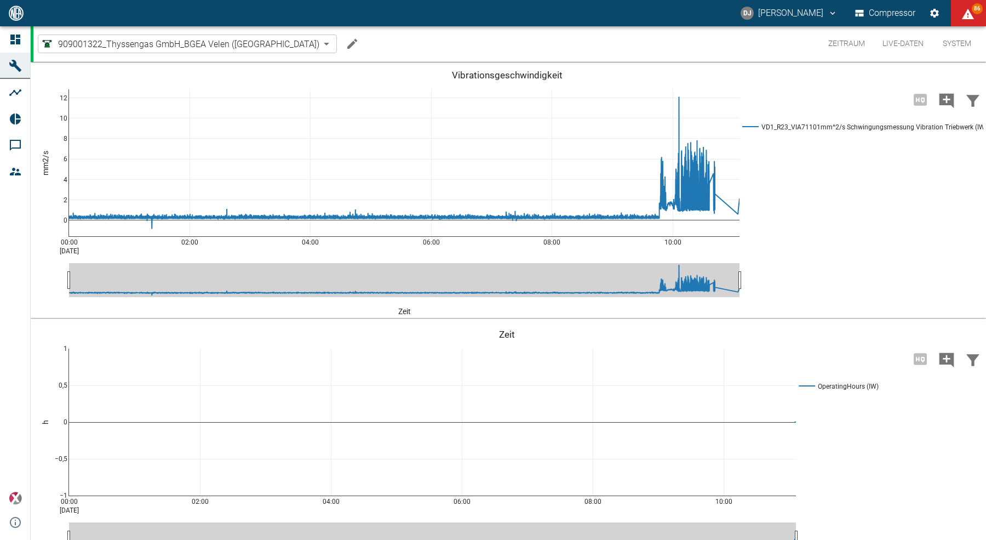
click at [132, 44] on body "DJ David Jasper Compressor 86 Dashboard Maschinen Analysen Reports Kommentare M…" at bounding box center [493, 270] width 986 height 540
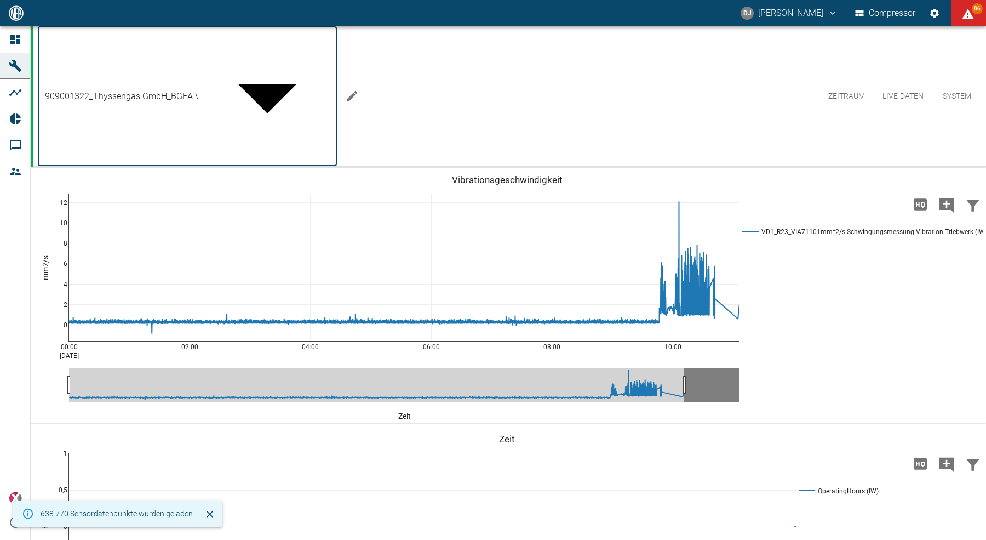
click at [328, 37] on div at bounding box center [493, 270] width 986 height 540
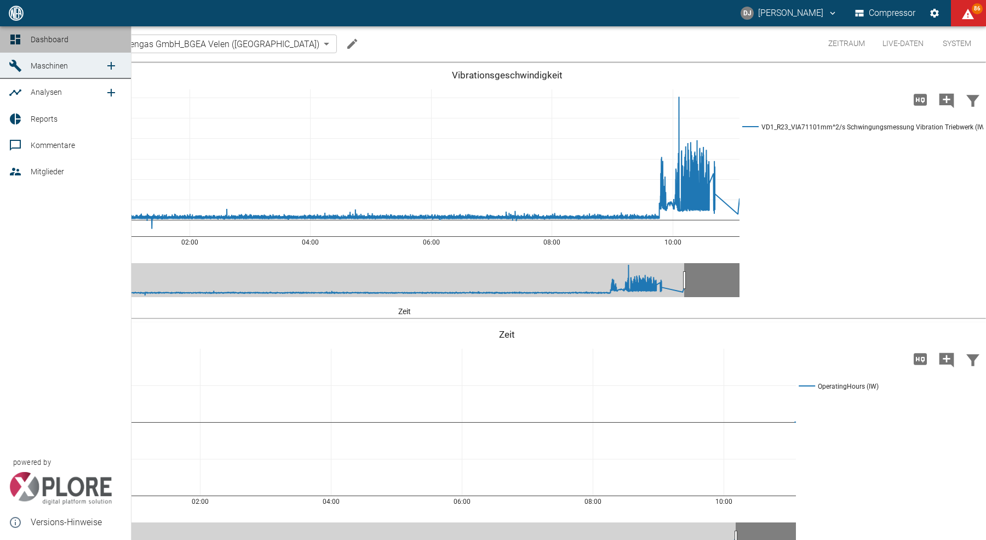
click at [12, 40] on icon at bounding box center [15, 39] width 13 height 13
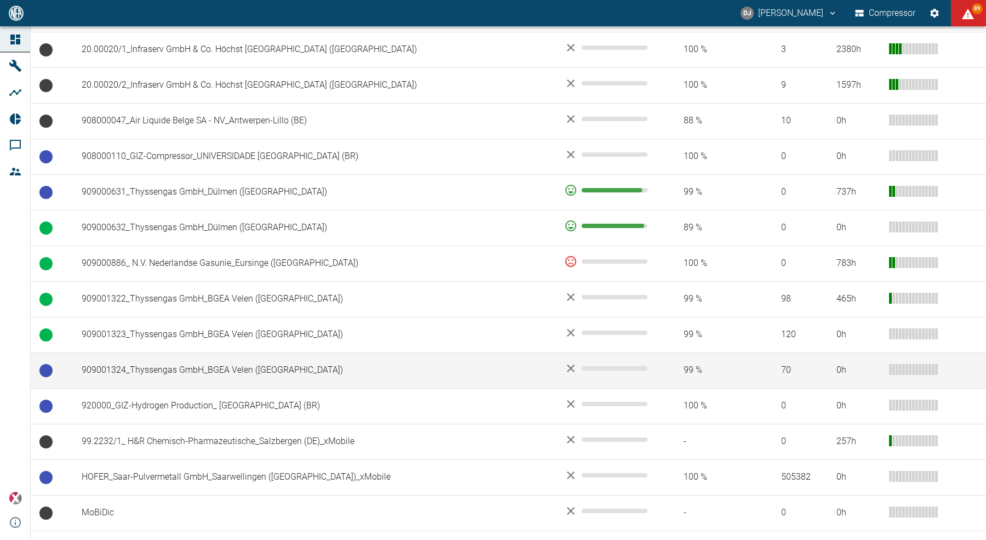
scroll to position [700, 0]
click at [189, 373] on td "909001324_Thyssengas GmbH_BGEA Velen ([GEOGRAPHIC_DATA])" at bounding box center [314, 371] width 483 height 36
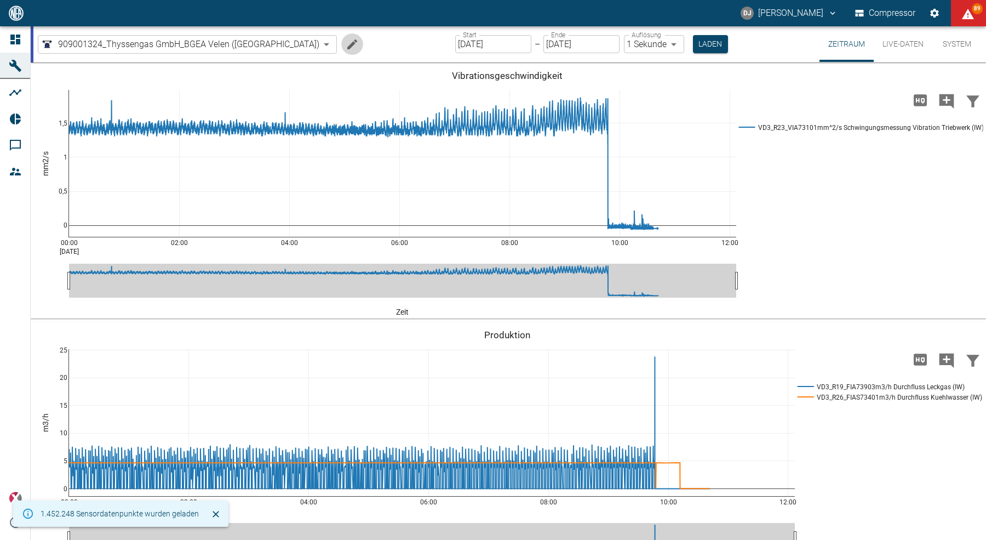
click at [346, 43] on icon "Machine bearbeiten" at bounding box center [352, 44] width 13 height 13
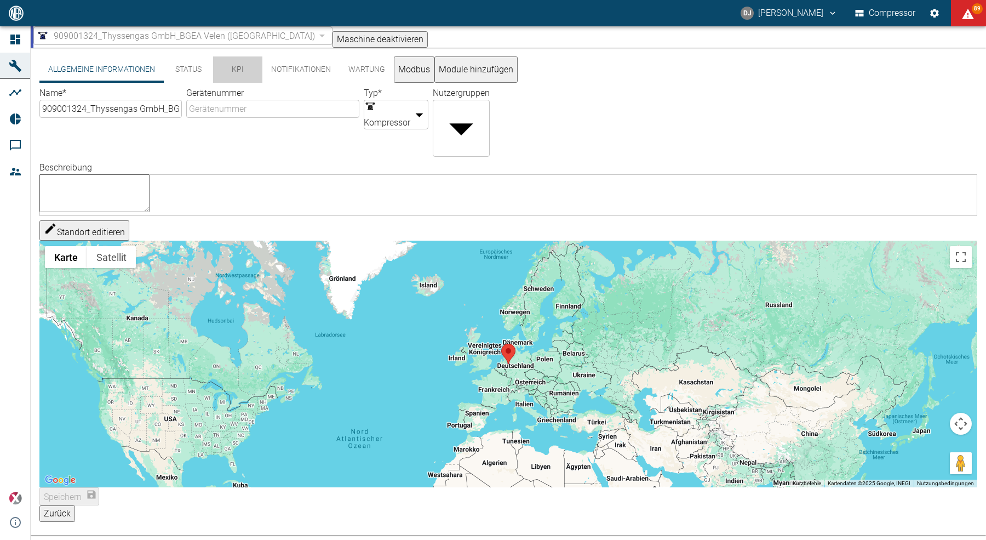
click at [238, 76] on button "KPI" at bounding box center [237, 69] width 49 height 26
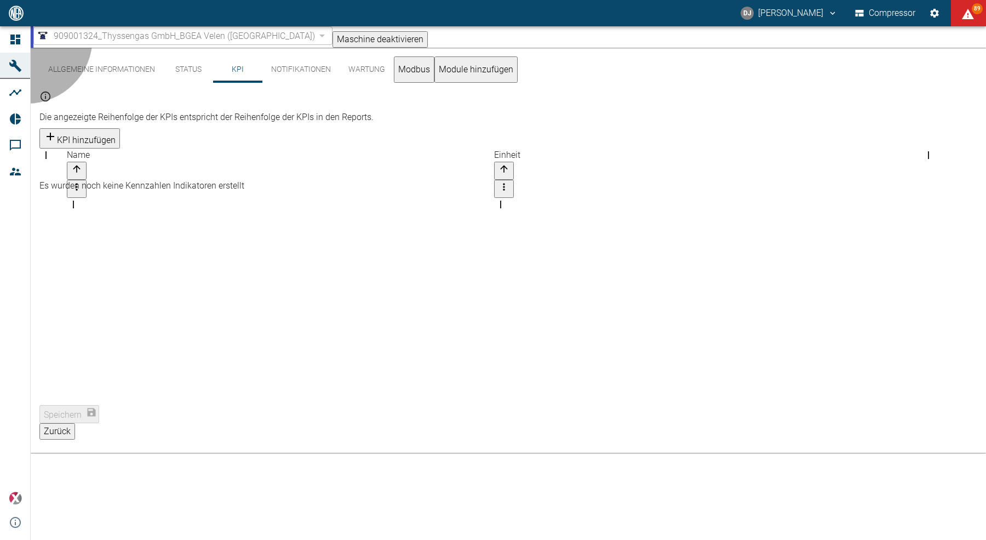
click at [120, 128] on button "KPI hinzufügen" at bounding box center [79, 138] width 81 height 20
paste input "KPI: Energy consumption (calculated)"
type input "KPI: Energy consumption (calculated)"
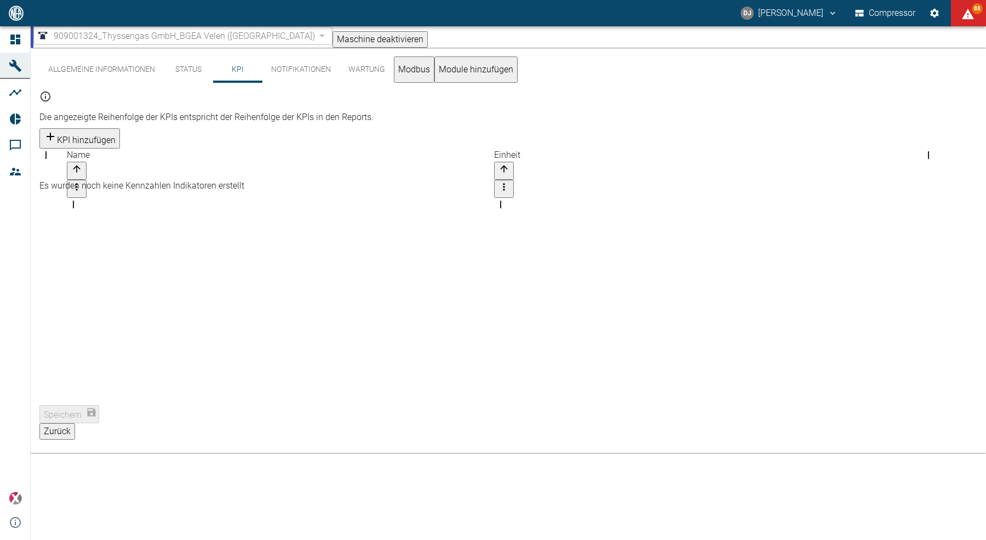
click at [332, 276] on li "VD3_R29_M73001_PowerkVA Leistung Hauptantrieb" at bounding box center [334, 276] width 72 height 39
type input "VD3_R29_M73001_PowerkVA Leistung Hauptantrieb"
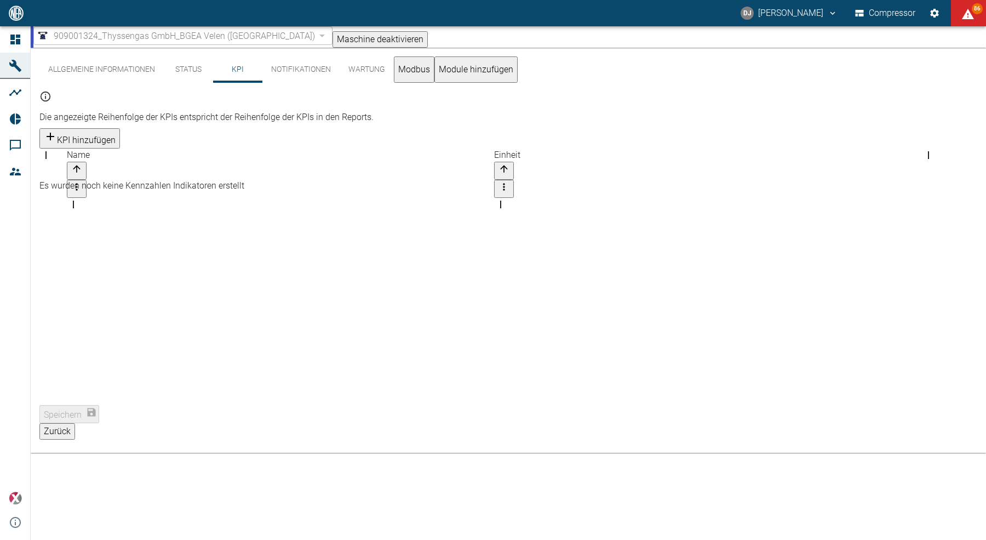
type input "kWh"
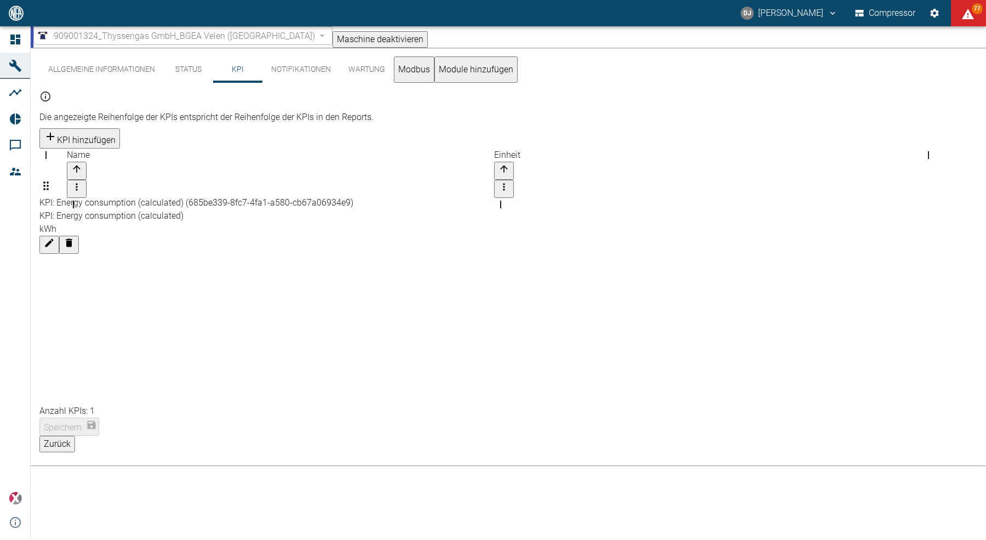
click at [75, 443] on button "Zurück" at bounding box center [57, 444] width 36 height 16
click at [240, 44] on body "DJ David Jasper Compressor 77 Dashboard Maschinen Analysen Reports Kommentare M…" at bounding box center [493, 270] width 986 height 540
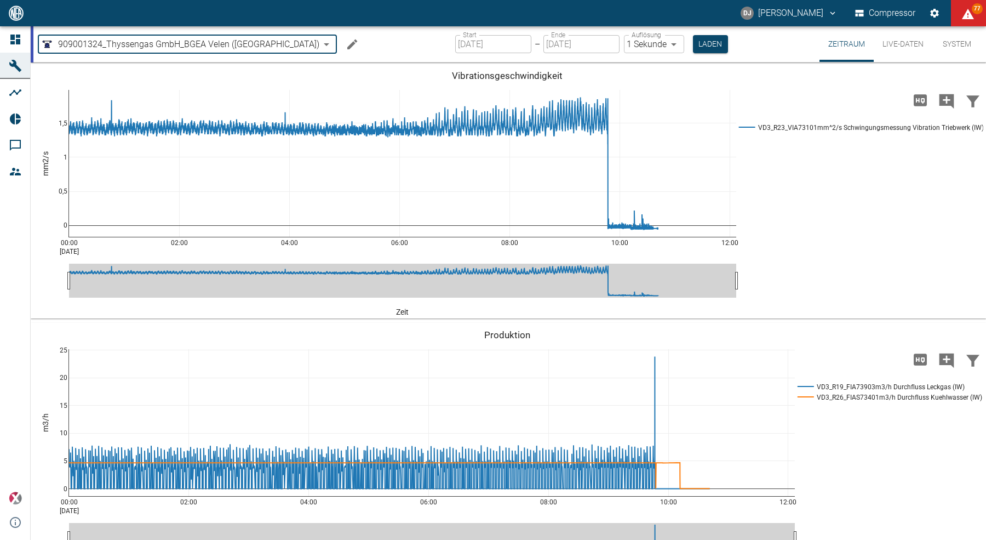
type input "d323cb37-0897-47d8-890e-65236b20deb2"
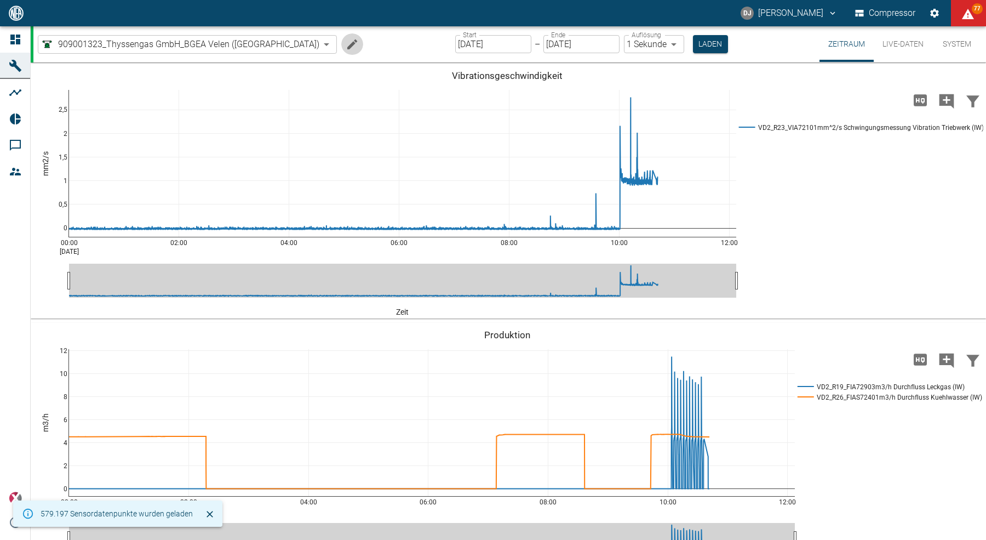
click at [347, 44] on icon "Machine bearbeiten" at bounding box center [352, 44] width 10 height 10
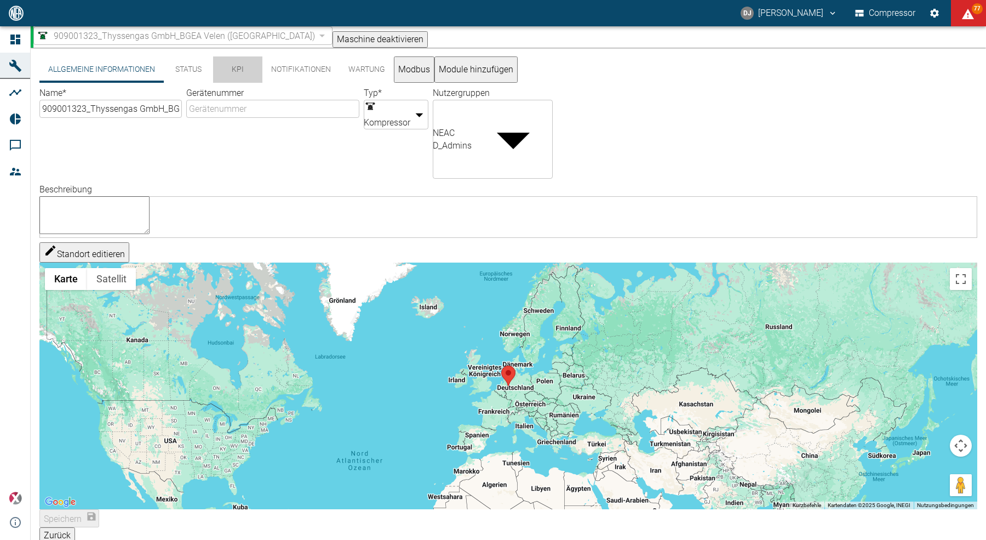
click at [247, 71] on button "KPI" at bounding box center [237, 69] width 49 height 26
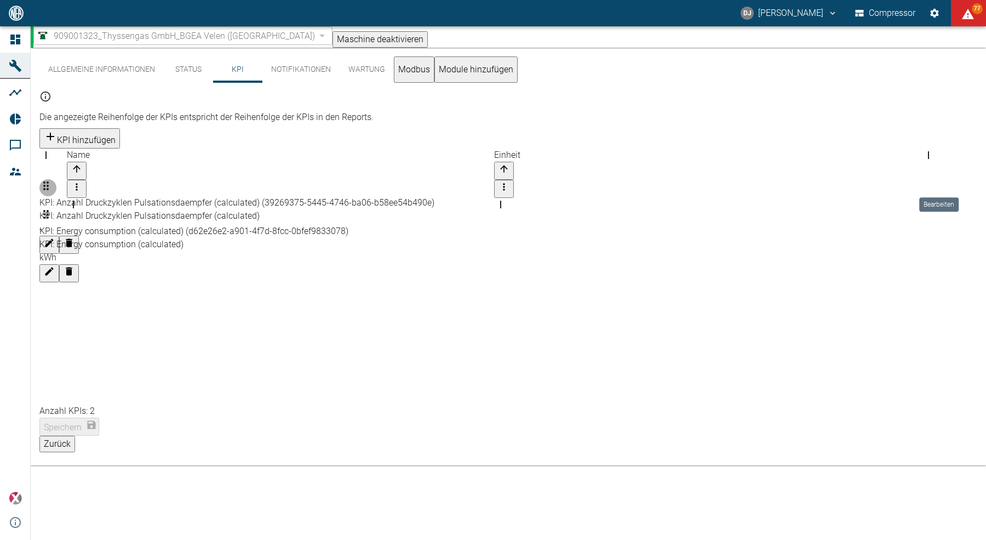
click at [55, 237] on icon "Bearbeiten" at bounding box center [49, 242] width 11 height 11
drag, startPoint x: 528, startPoint y: 165, endPoint x: 209, endPoint y: 161, distance: 319.0
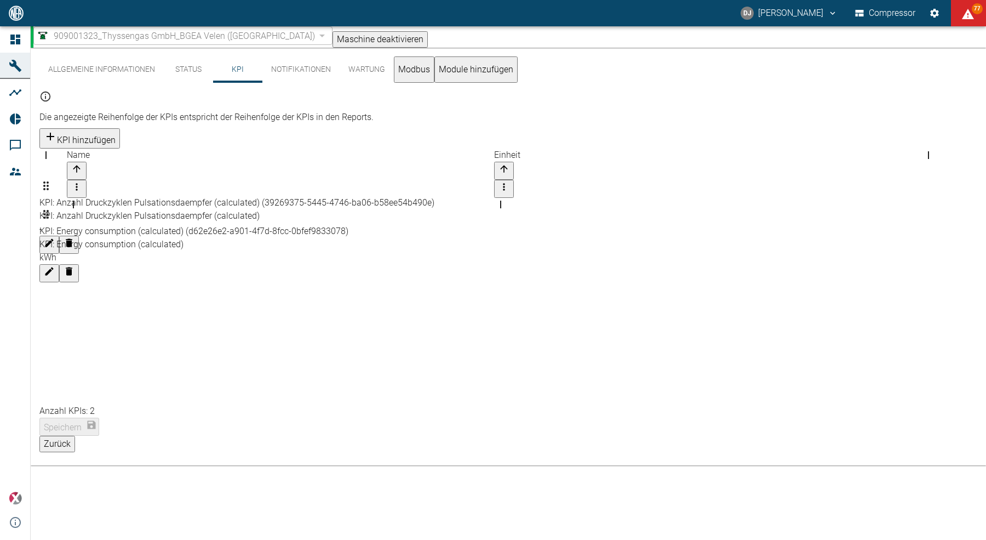
click at [75, 447] on button "Zurück" at bounding box center [57, 444] width 36 height 16
click at [233, 45] on body "DJ David Jasper Compressor 77 Dashboard Maschinen Analysen Reports Kommentare M…" at bounding box center [493, 270] width 986 height 540
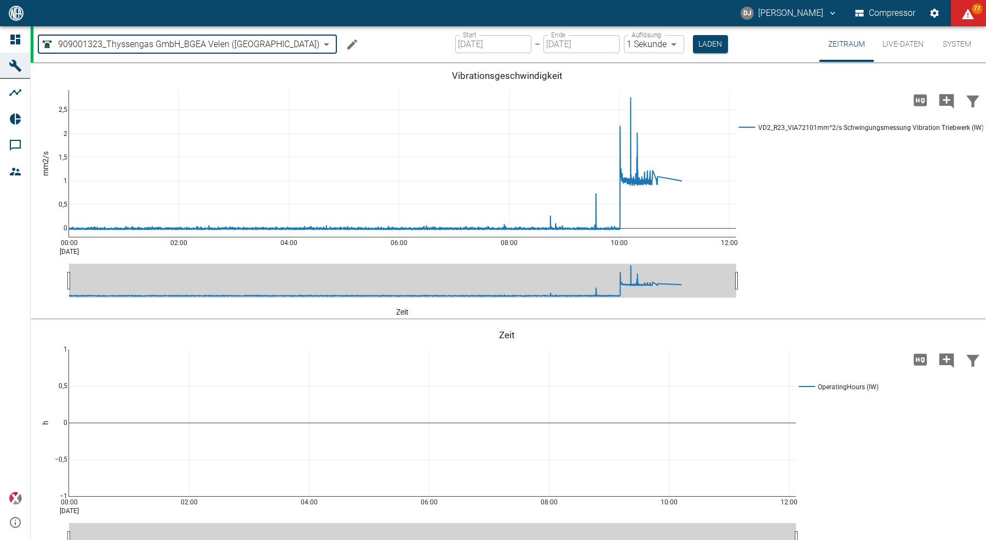
type input "844eaeab-9828-4312-bce0-6553bba898d4"
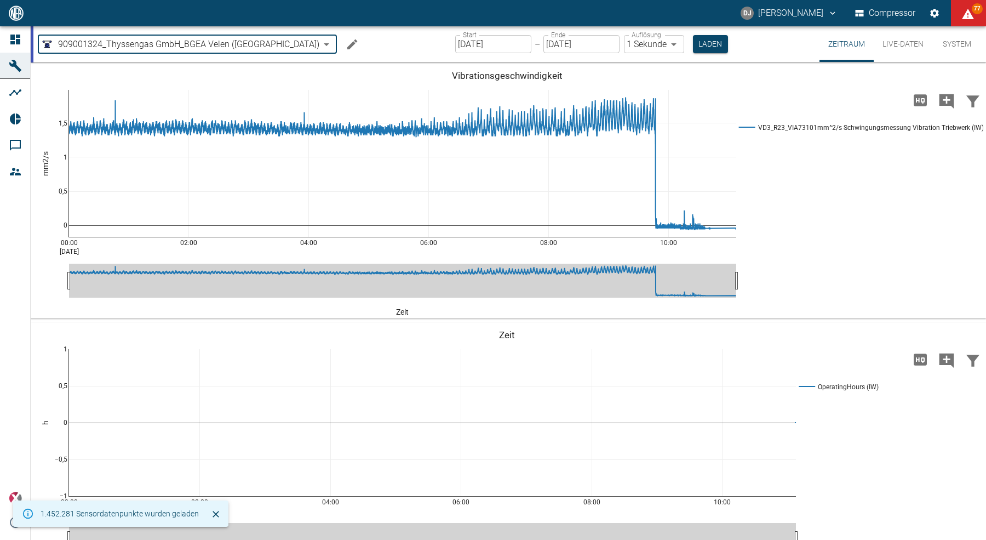
click at [346, 42] on icon "Machine bearbeiten" at bounding box center [352, 44] width 13 height 13
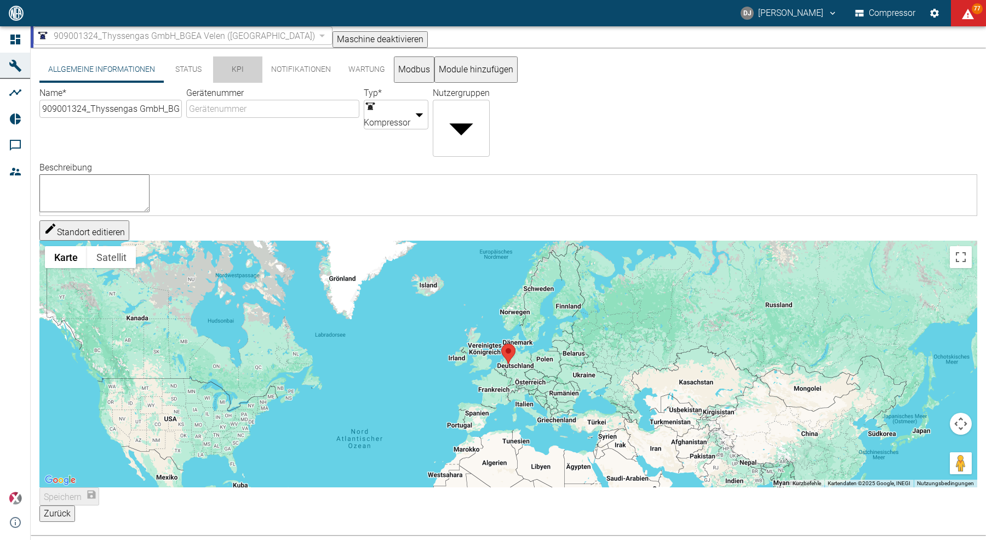
click at [240, 75] on button "KPI" at bounding box center [237, 69] width 49 height 26
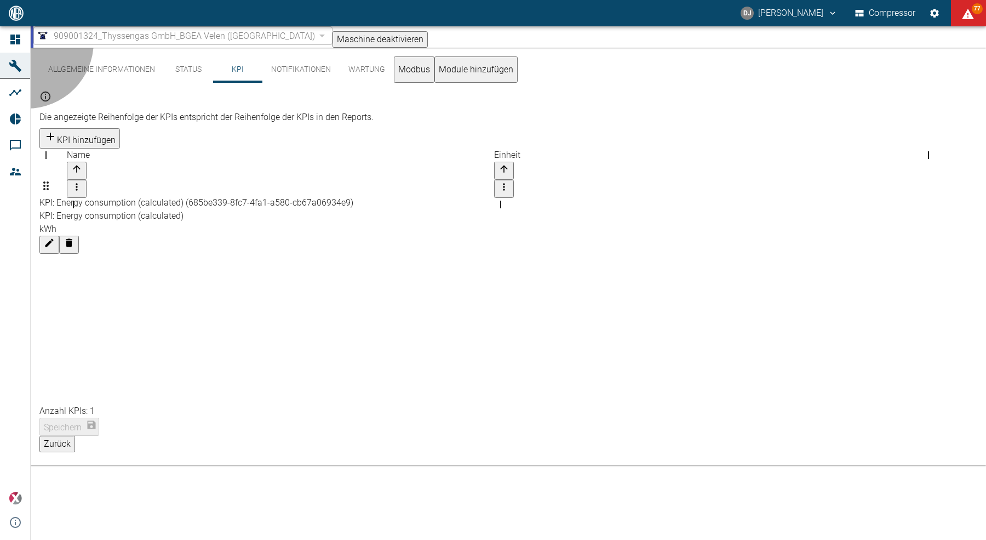
click at [120, 128] on button "KPI hinzufügen" at bounding box center [79, 138] width 81 height 20
paste input "KPI: Anzahl Druckzyklen Pulsationsdaempfer (calculated)"
type input "KPI: Anzahl Druckzyklen Pulsationsdaempfer (calculated)"
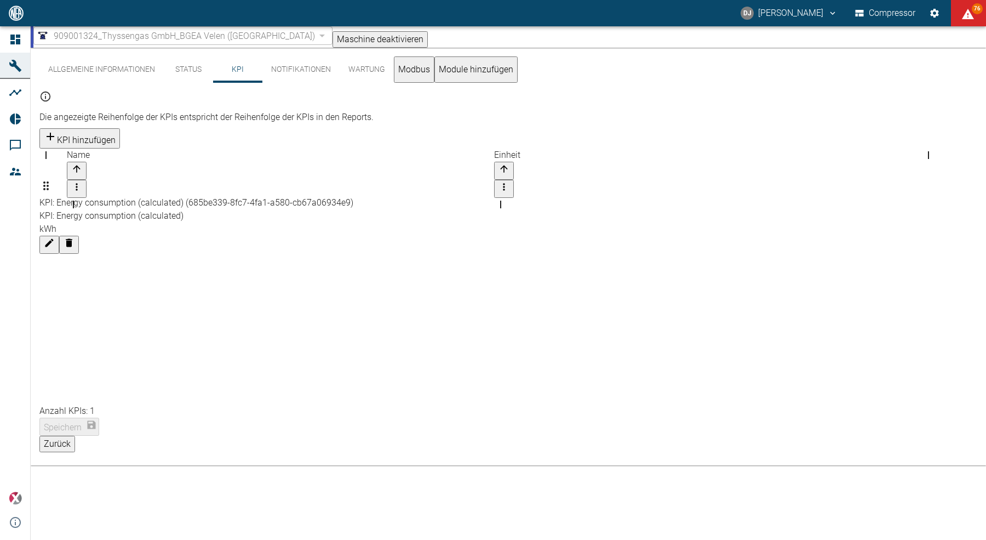
type input "-"
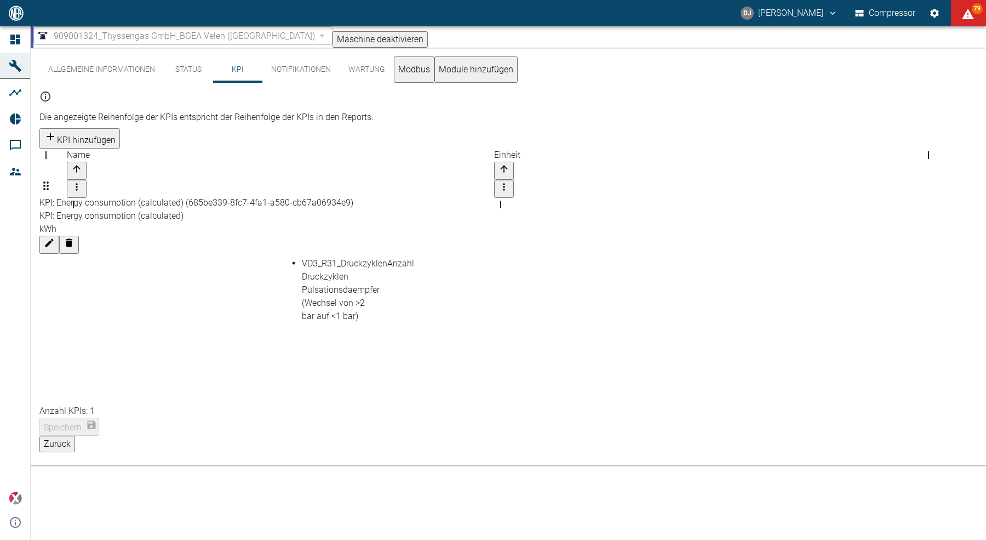
click at [320, 273] on li "VD3_R31_DruckzyklenAnzahl Druckzyklen Pulsationsdaempfer (Wechsel von >2 bar au…" at bounding box center [338, 290] width 72 height 66
type input "VD3_R31_DruckzyklenAnzahl Druckzyklen Pulsationsdaempfer (Wechsel von >2 bar au…"
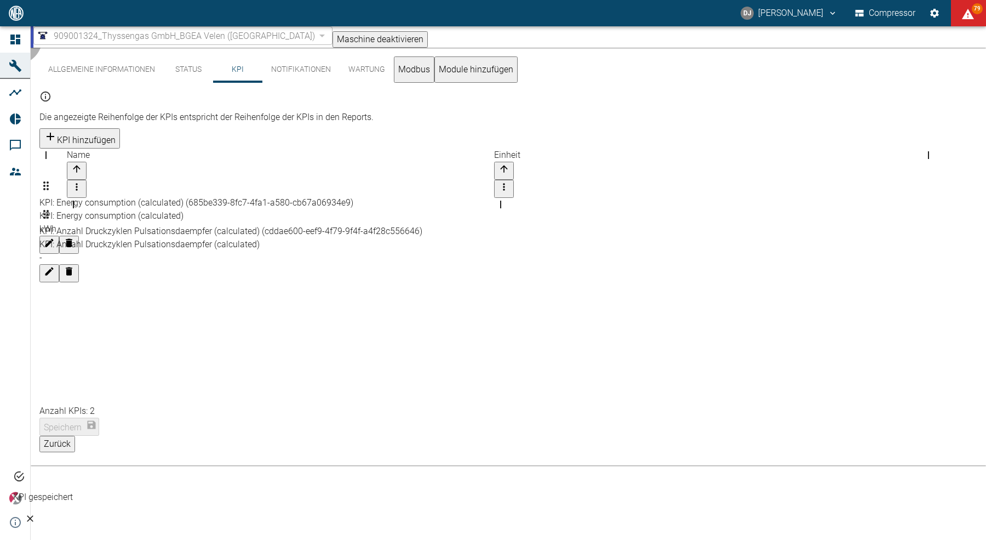
click at [75, 442] on button "Zurück" at bounding box center [57, 444] width 36 height 16
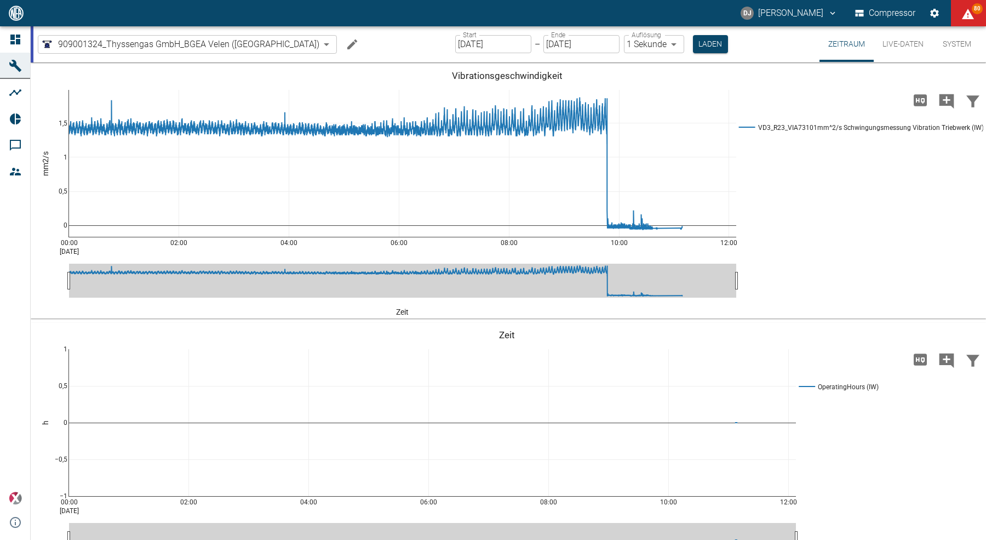
click at [455, 43] on input "[DATE]" at bounding box center [493, 44] width 76 height 18
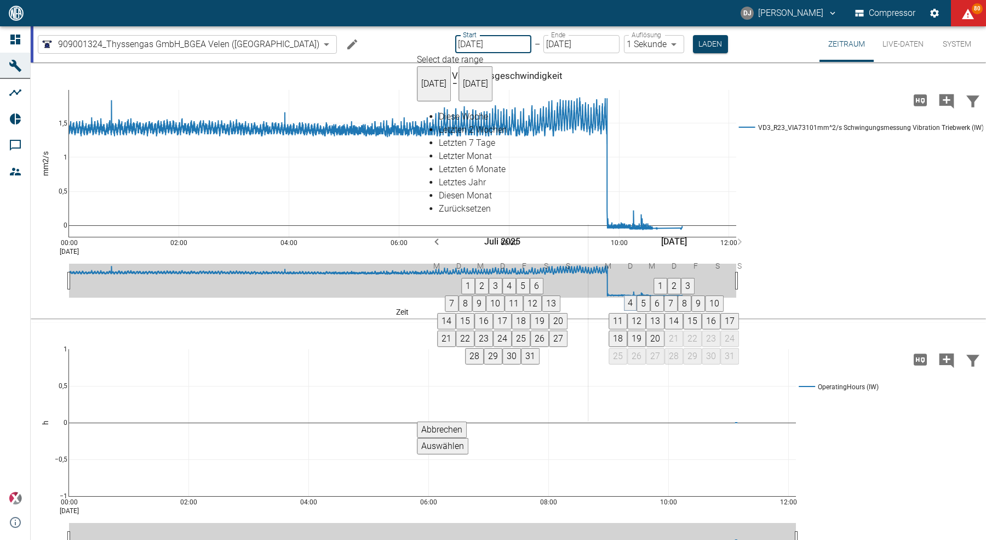
click at [637, 295] on button "4" at bounding box center [630, 302] width 13 height 15
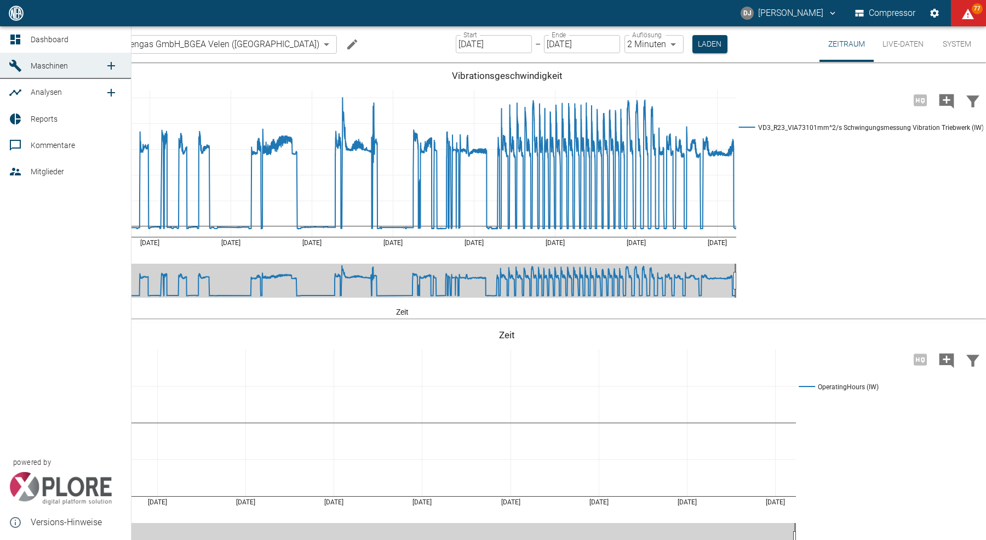
click at [16, 37] on icon at bounding box center [15, 40] width 10 height 10
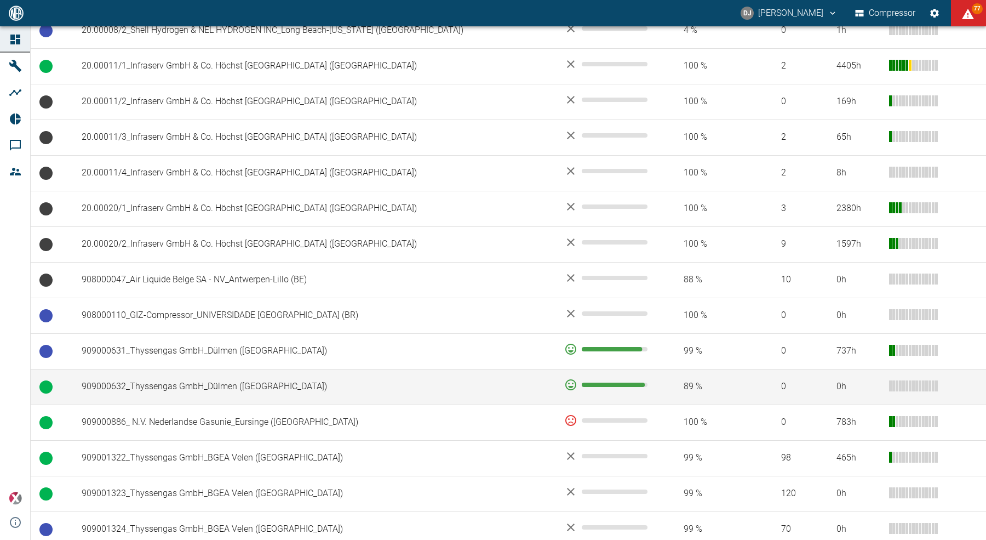
scroll to position [757, 0]
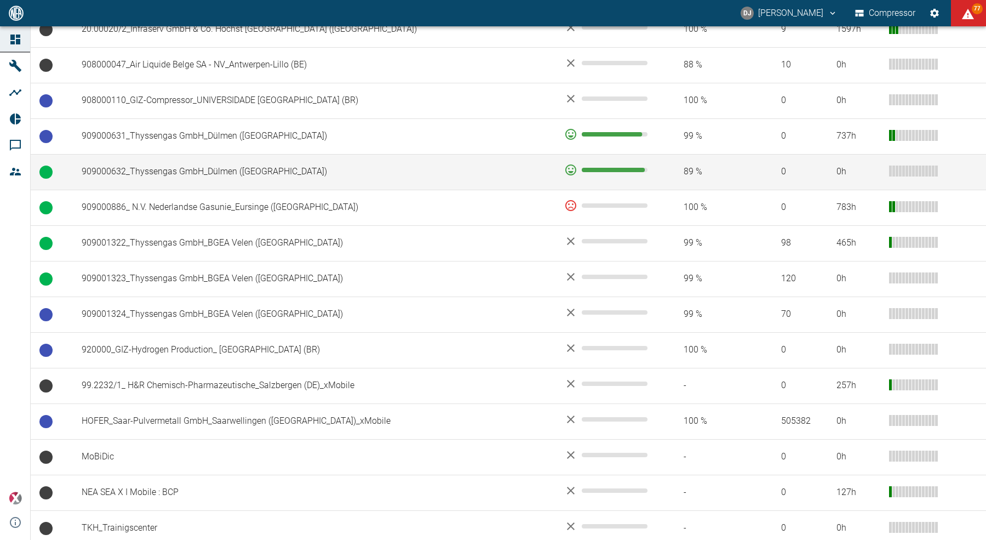
click at [206, 169] on td "909000632_Thyssengas GmbH_Dülmen ([GEOGRAPHIC_DATA])" at bounding box center [314, 172] width 483 height 36
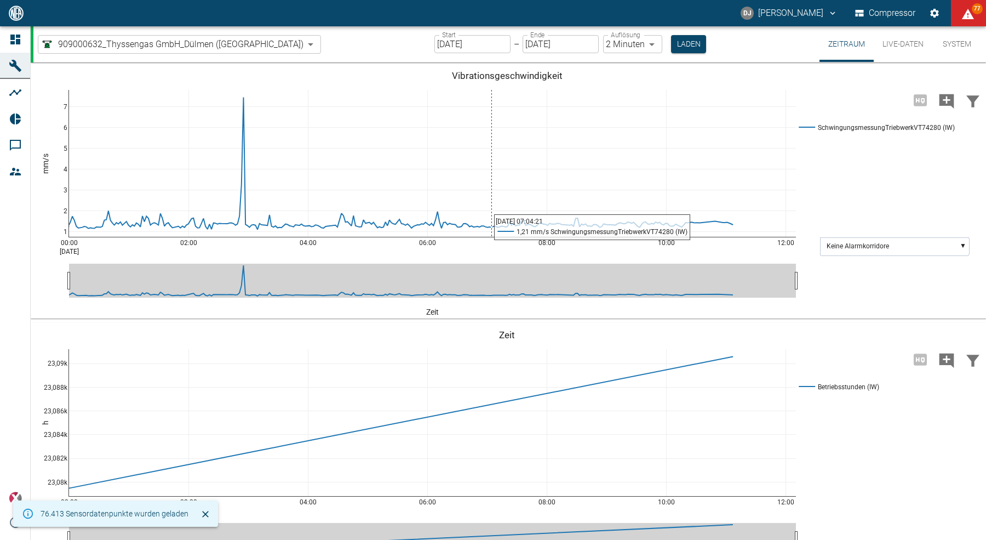
type input "2min"
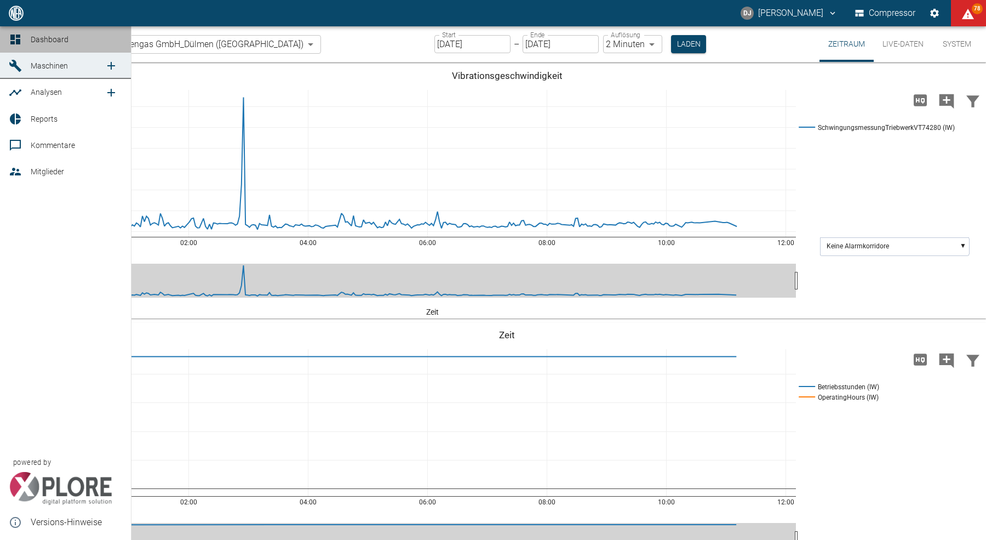
click at [21, 39] on icon at bounding box center [15, 39] width 13 height 13
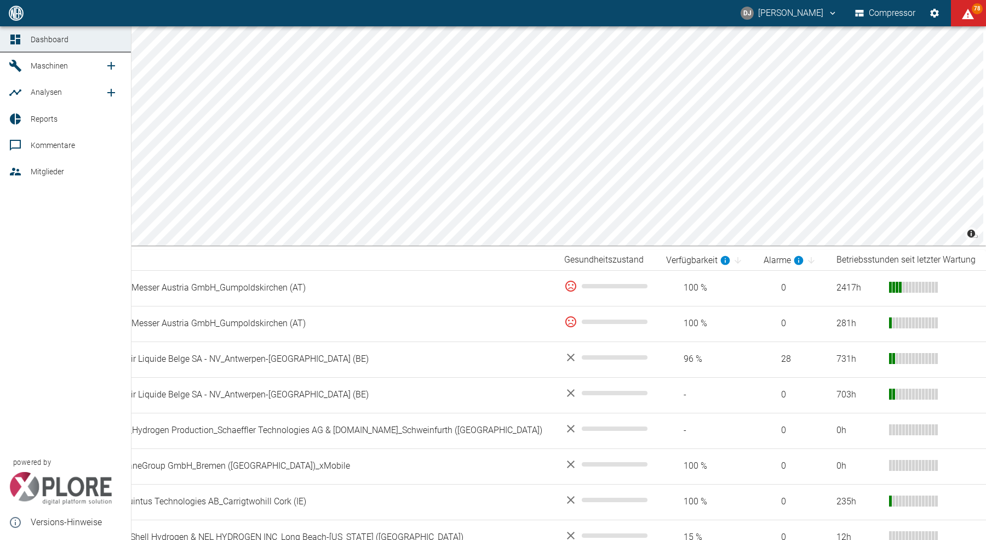
click at [20, 520] on icon at bounding box center [15, 522] width 11 height 11
